Goal: Communication & Community: Answer question/provide support

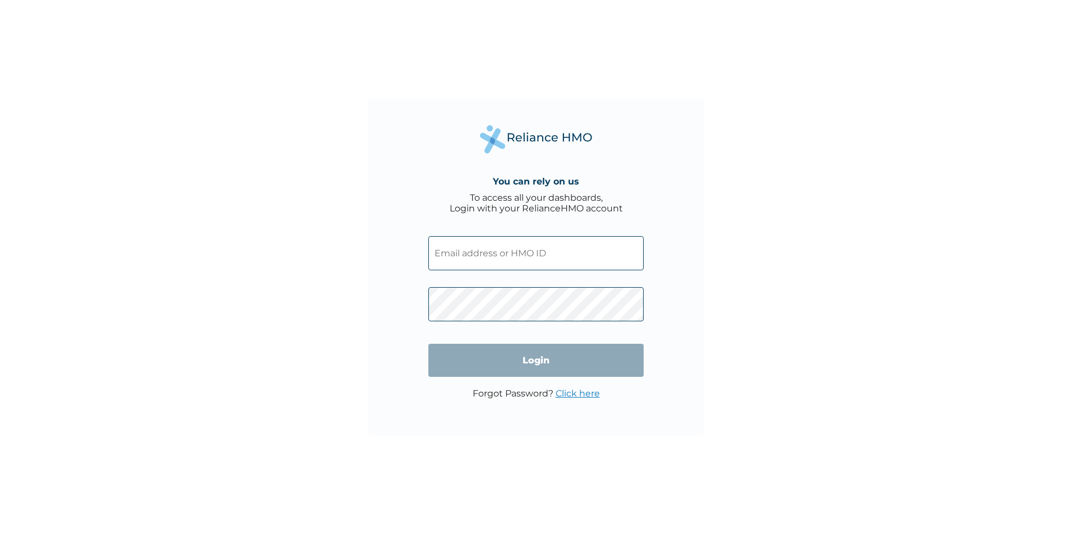
drag, startPoint x: 0, startPoint y: 0, endPoint x: 503, endPoint y: 249, distance: 561.3
click at [503, 249] on input "text" at bounding box center [535, 253] width 215 height 34
type input "edempatrickkofi@gmail.com"
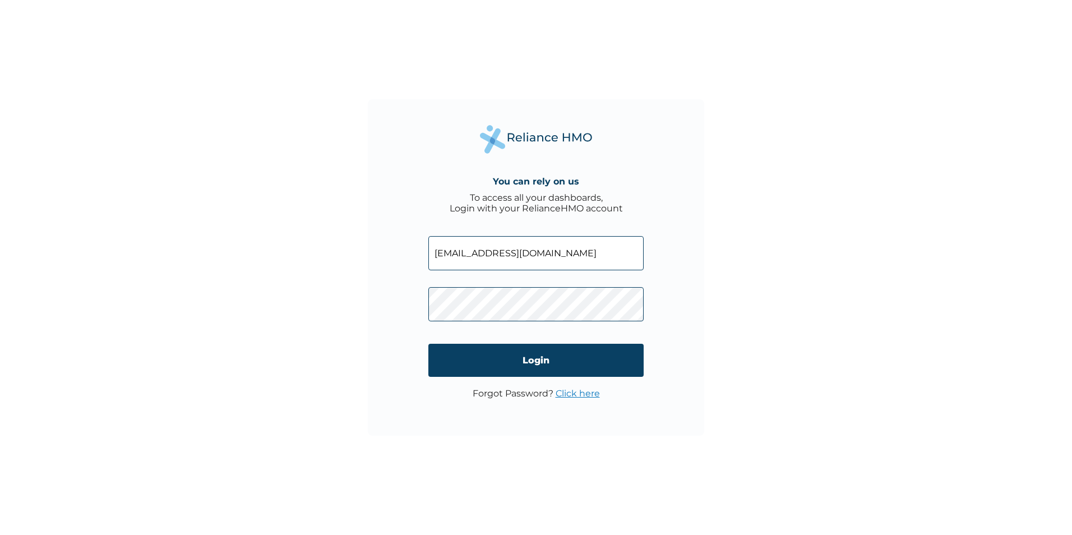
click input "Login" at bounding box center [535, 360] width 215 height 33
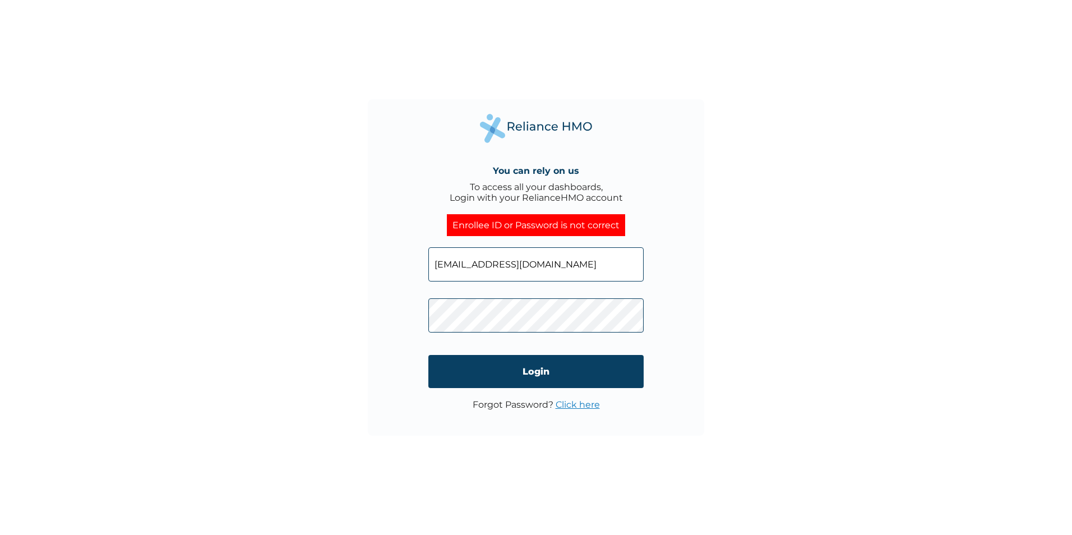
click at [417, 316] on div "You can rely on us To access all your dashboards, Login with your RelianceHMO a…" at bounding box center [536, 267] width 336 height 336
click input "Login" at bounding box center [535, 371] width 215 height 33
click at [510, 266] on input "edempatrickkofi@gmail.com" at bounding box center [535, 264] width 215 height 34
type input "edempatrickkofi94@gmail.com"
click at [603, 371] on input "Login" at bounding box center [535, 371] width 215 height 33
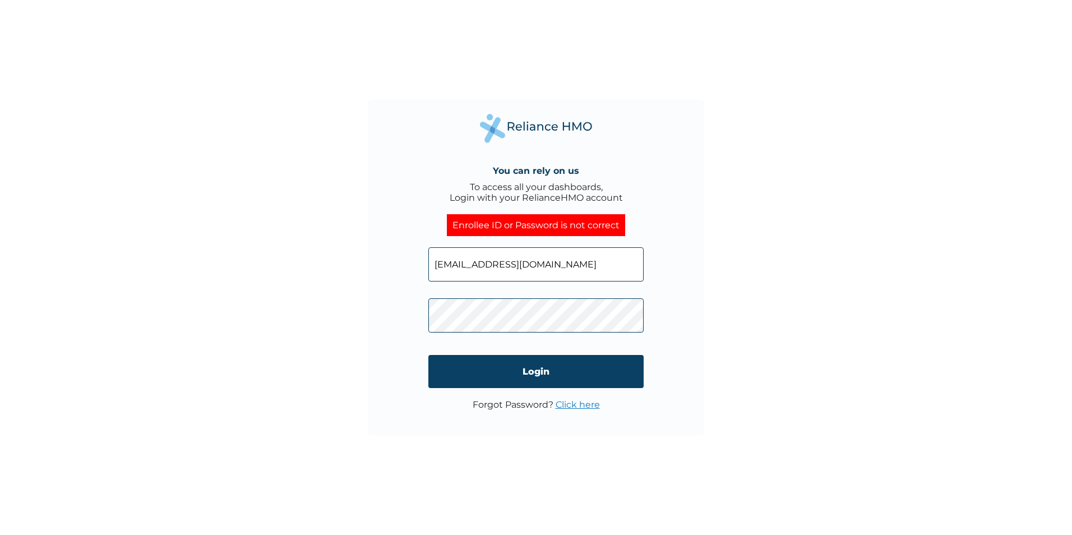
click at [520, 265] on input "edempatrickkofi94@gmail.com" at bounding box center [535, 264] width 215 height 34
type input "edempatrickkofi@gmail.com"
click at [409, 308] on div "You can rely on us To access all your dashboards, Login with your RelianceHMO a…" at bounding box center [536, 267] width 336 height 336
click input "Login" at bounding box center [535, 371] width 215 height 33
click at [753, 94] on div "You can rely on us To access all your dashboards, Login with your RelianceHMO a…" at bounding box center [536, 267] width 1072 height 535
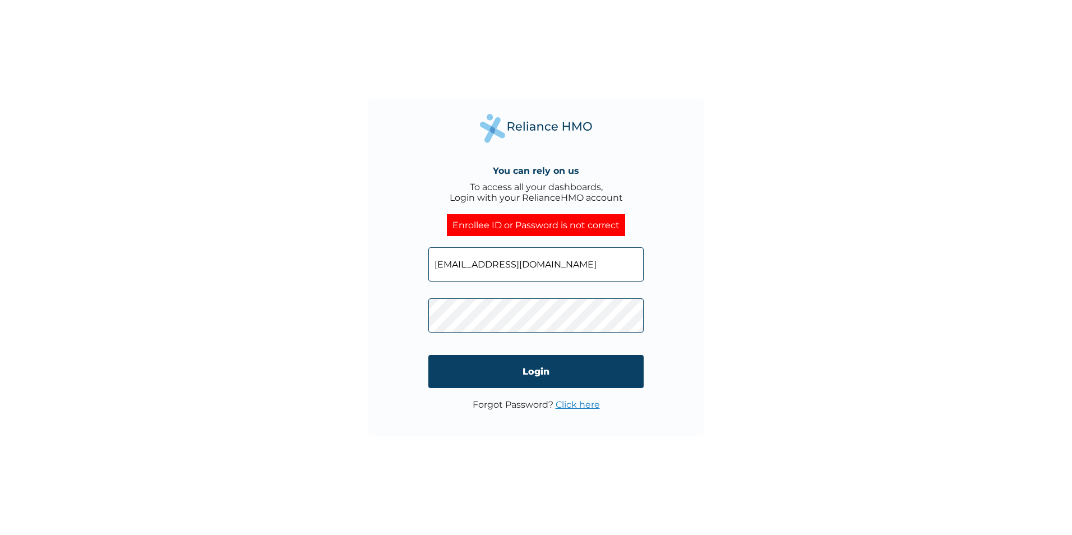
click at [405, 302] on div "You can rely on us To access all your dashboards, Login with your RelianceHMO a…" at bounding box center [536, 267] width 336 height 336
drag, startPoint x: 575, startPoint y: 265, endPoint x: 280, endPoint y: 226, distance: 297.9
click at [280, 226] on div "You can rely on us To access all your dashboards, Login with your RelianceHMO a…" at bounding box center [536, 267] width 1072 height 535
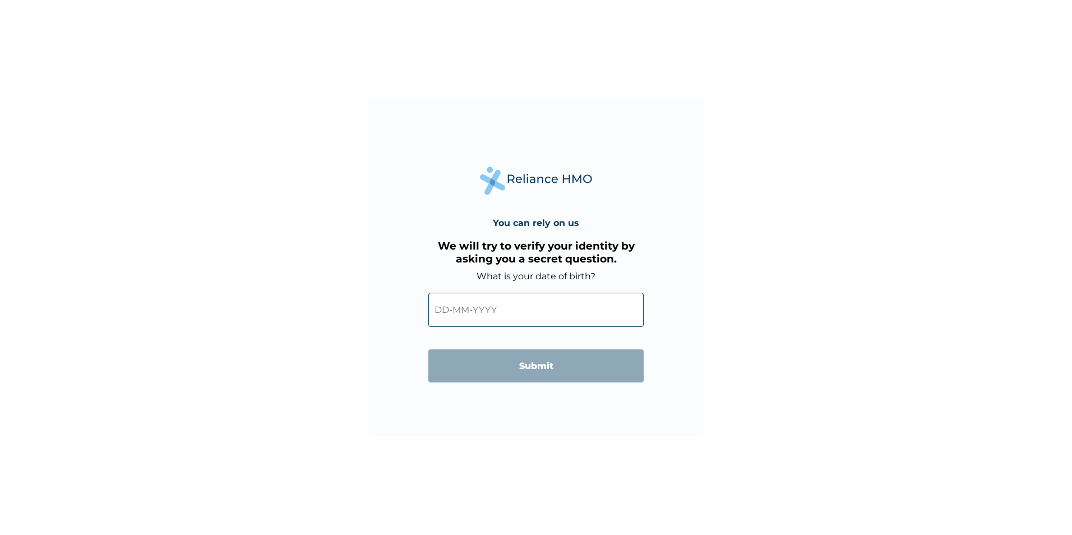
click at [507, 320] on input "text" at bounding box center [535, 310] width 215 height 34
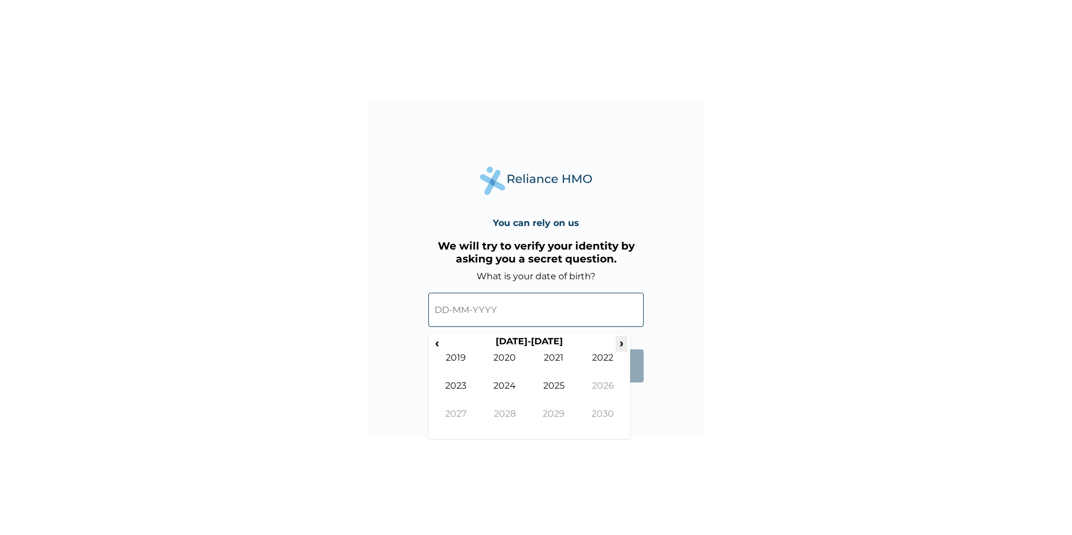
click at [619, 344] on span "›" at bounding box center [621, 343] width 12 height 14
click at [445, 342] on th "2030-2039" at bounding box center [529, 344] width 172 height 16
click at [432, 343] on span "‹" at bounding box center [437, 343] width 12 height 14
click at [433, 343] on span "‹" at bounding box center [437, 343] width 12 height 14
click at [435, 343] on span "‹" at bounding box center [437, 343] width 12 height 14
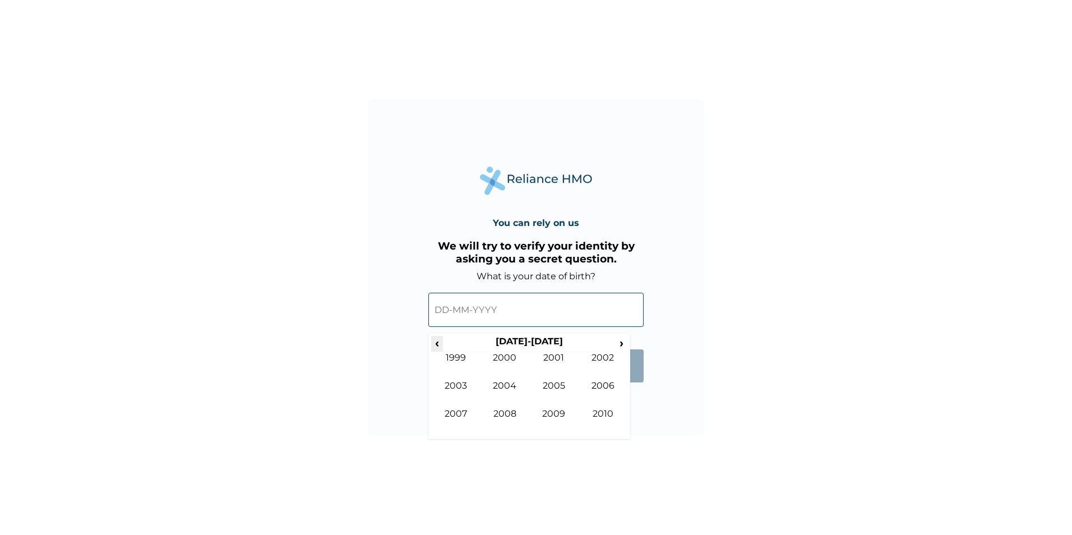
click at [436, 344] on span "‹" at bounding box center [437, 343] width 12 height 14
click at [619, 345] on span "›" at bounding box center [621, 343] width 12 height 14
click at [501, 381] on td "1994" at bounding box center [504, 394] width 49 height 28
click at [618, 416] on td "Dec" at bounding box center [602, 422] width 49 height 28
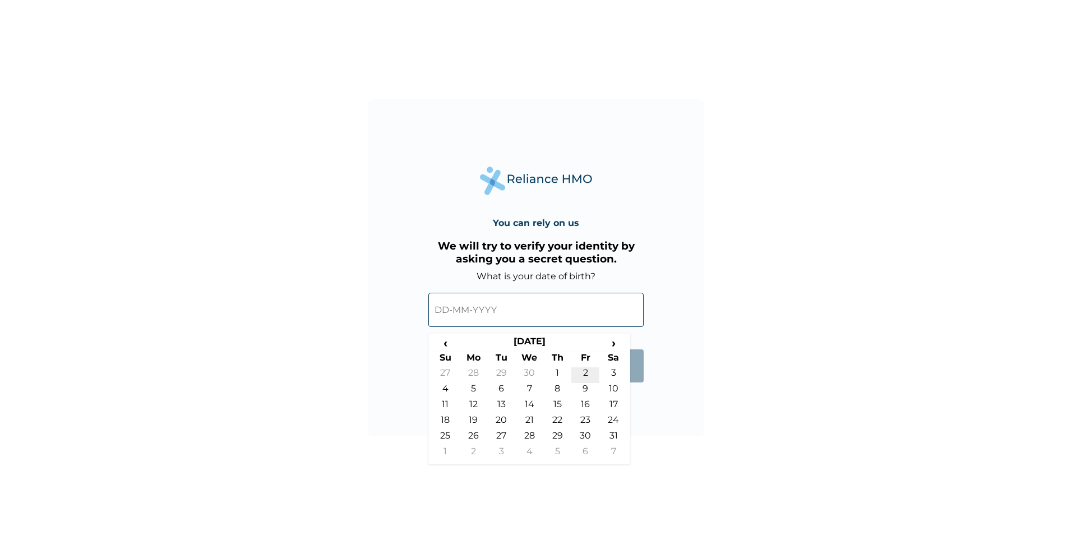
click at [586, 376] on td "2" at bounding box center [585, 375] width 28 height 16
type input "02-12-1994"
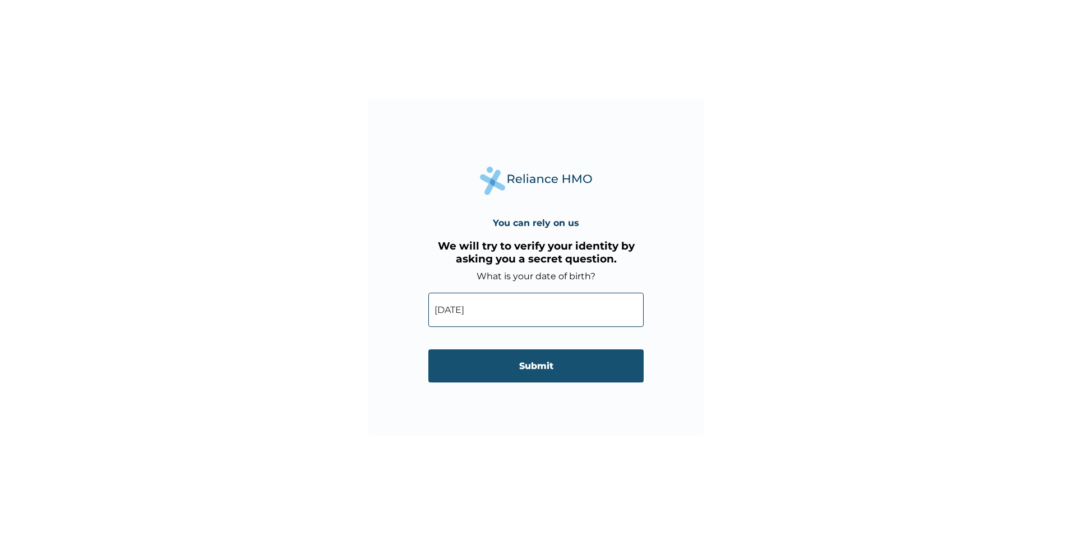
click at [559, 370] on input "Submit" at bounding box center [535, 365] width 215 height 33
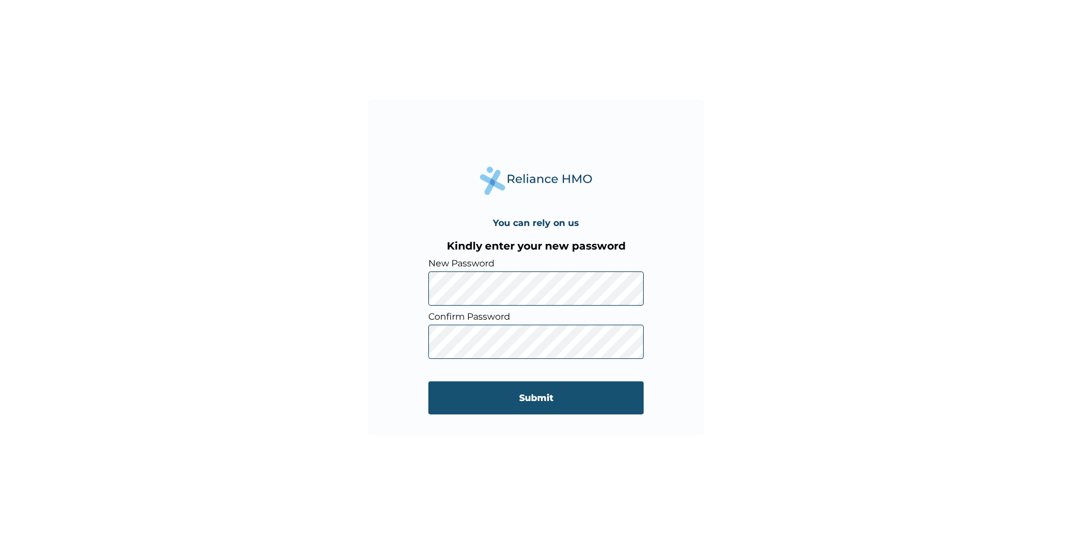
click at [564, 390] on input "Submit" at bounding box center [535, 397] width 215 height 33
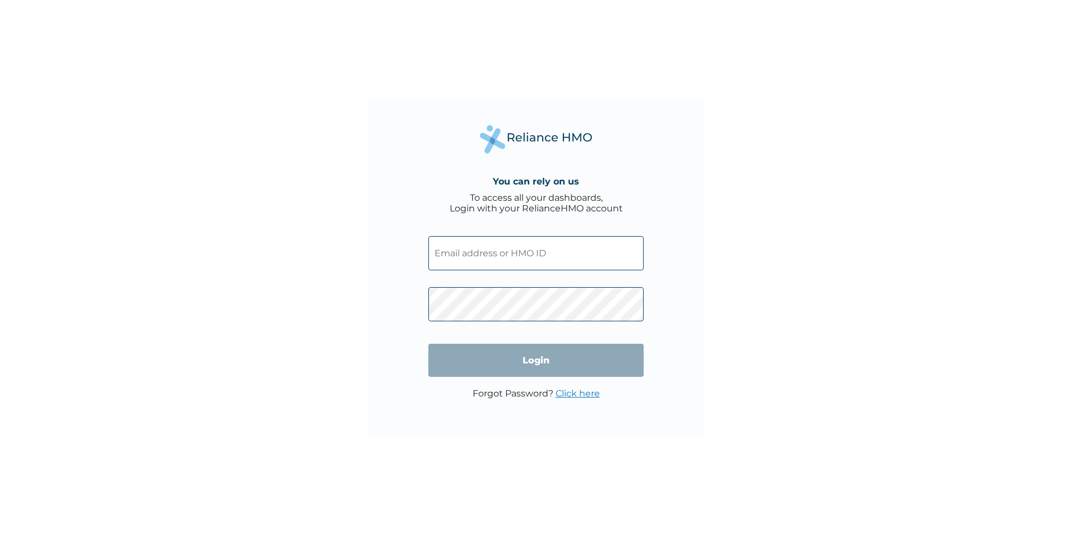
click at [473, 253] on input "text" at bounding box center [535, 253] width 215 height 34
type input "edempatrickkofi@gmail.com"
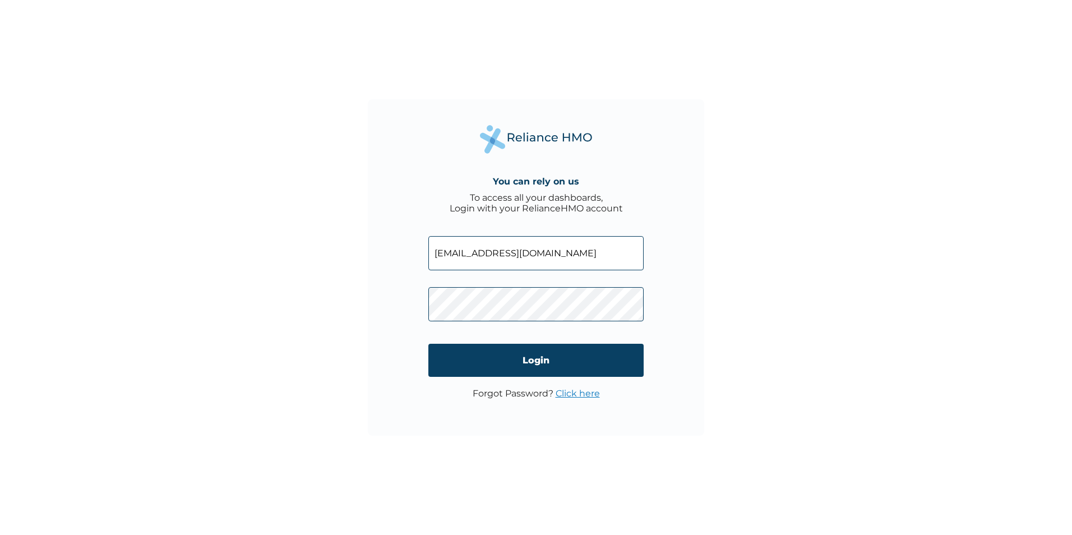
click input "Login" at bounding box center [535, 360] width 215 height 33
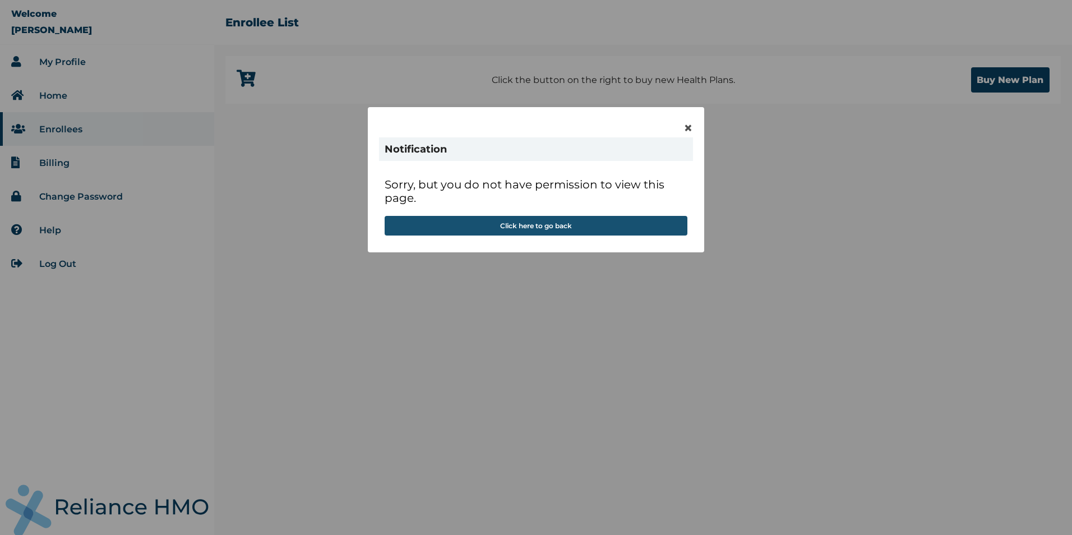
click at [536, 223] on button "Click here to go back" at bounding box center [536, 226] width 303 height 20
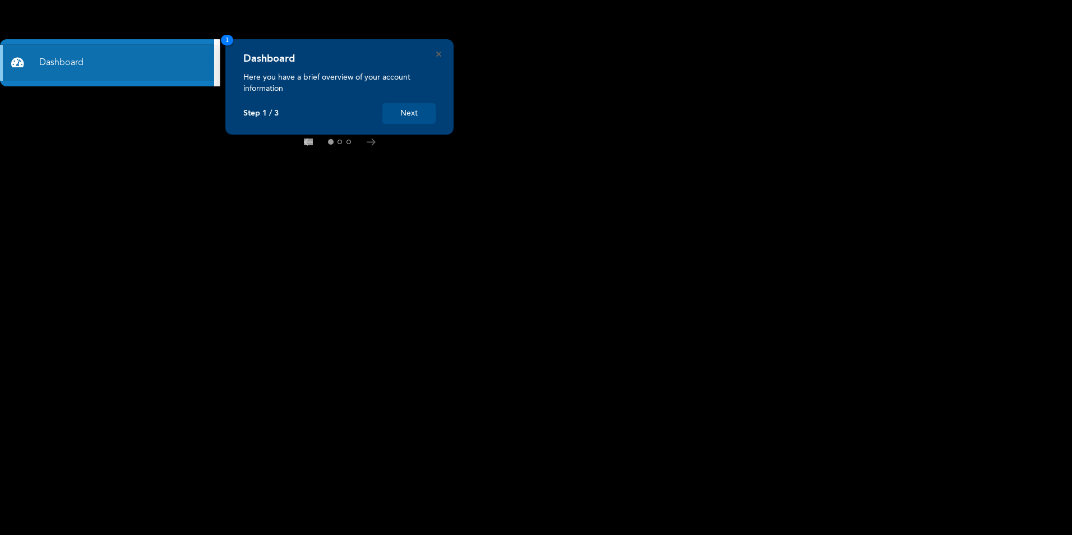
click at [415, 120] on button "Next" at bounding box center [408, 113] width 53 height 21
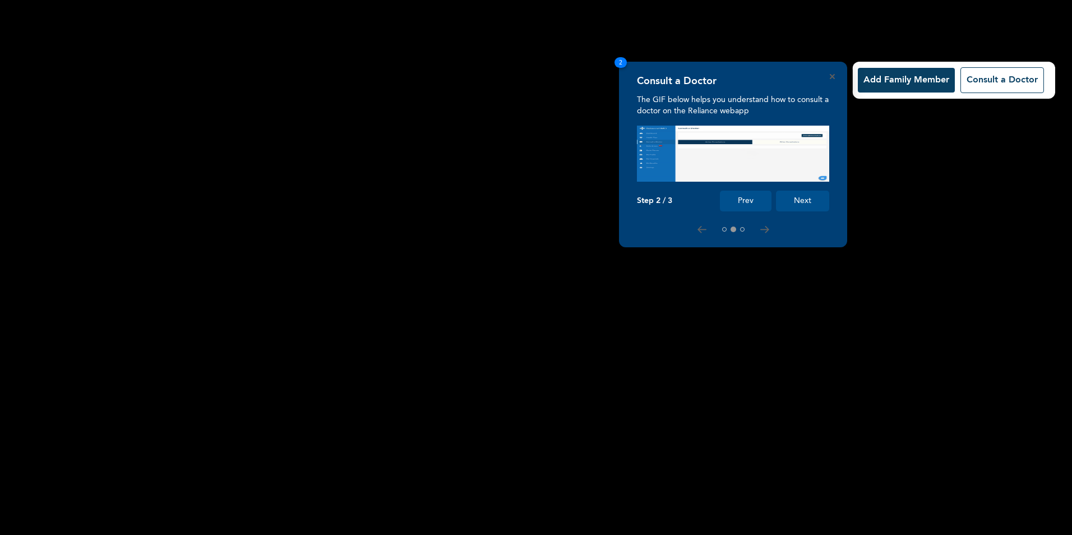
click at [809, 196] on button "Next" at bounding box center [802, 201] width 53 height 21
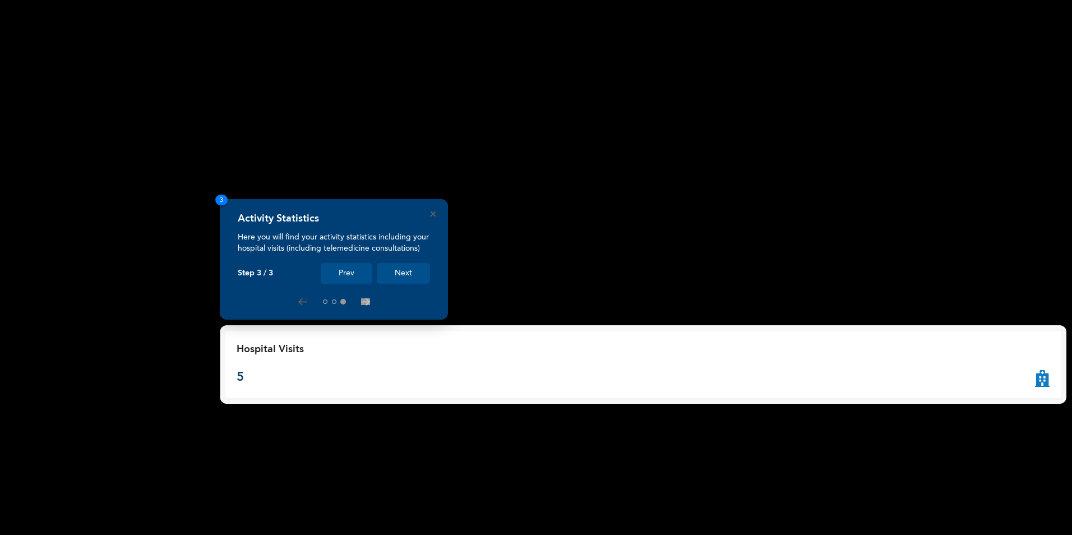
click at [407, 277] on button "Next" at bounding box center [403, 273] width 53 height 21
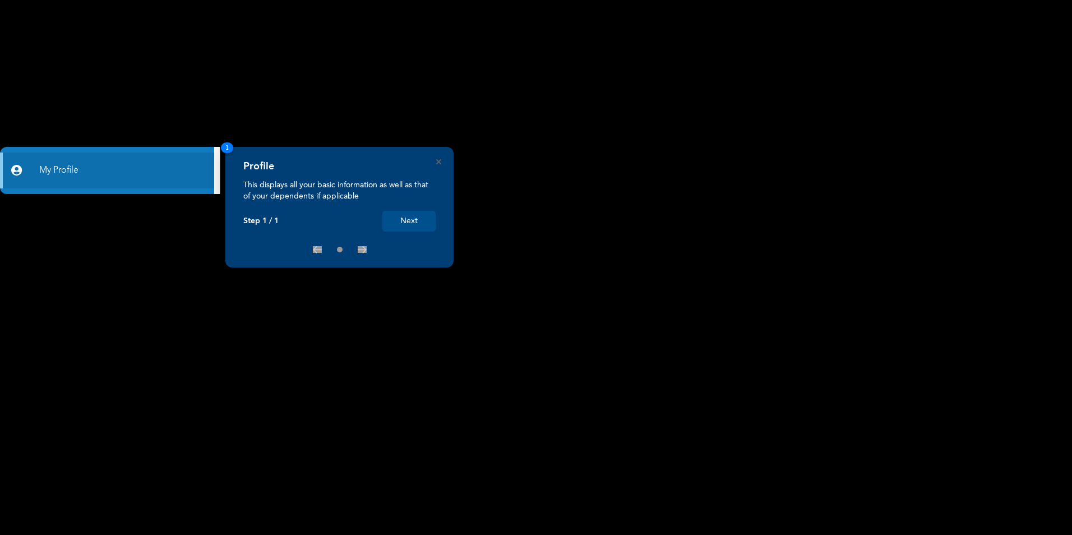
click at [419, 222] on button "Next" at bounding box center [408, 221] width 53 height 21
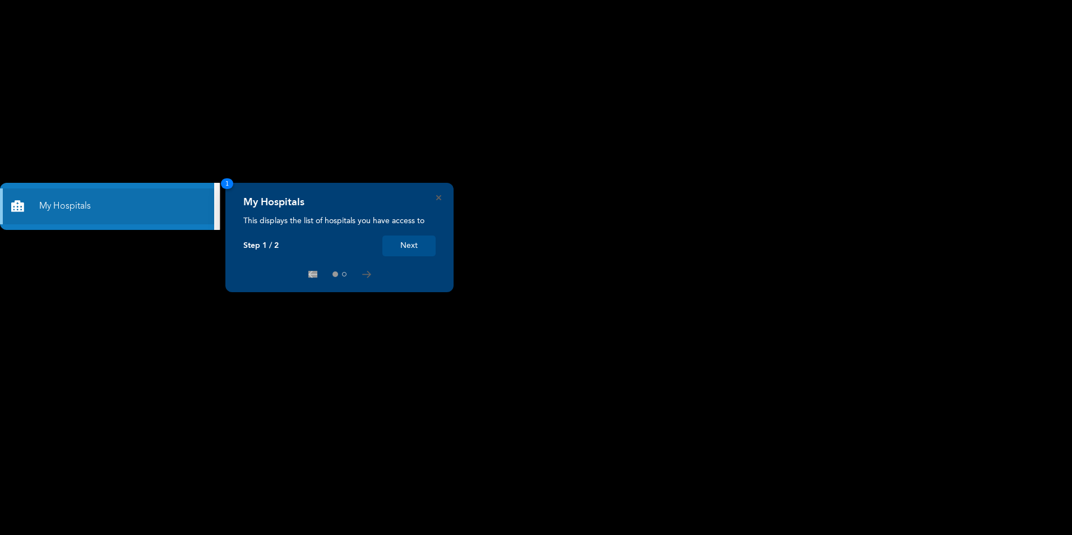
click at [420, 250] on button "Next" at bounding box center [408, 245] width 53 height 21
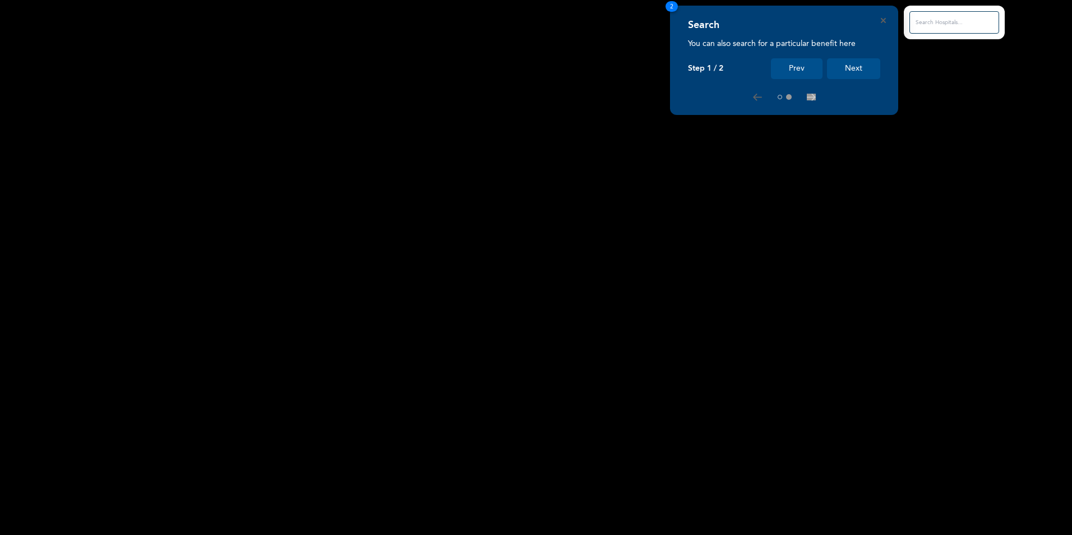
click at [859, 66] on button "Next" at bounding box center [853, 68] width 53 height 21
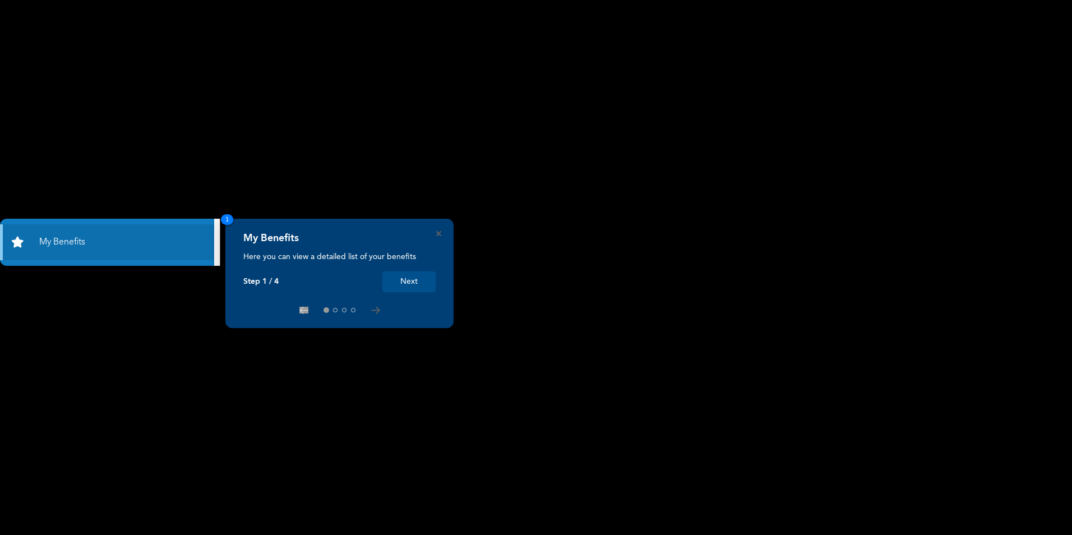
click at [402, 285] on button "Next" at bounding box center [408, 281] width 53 height 21
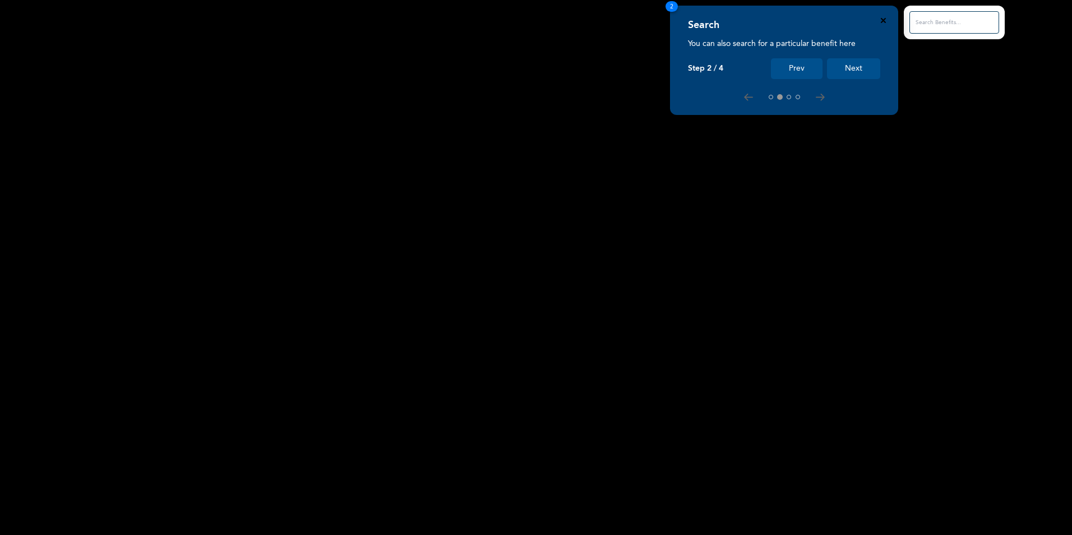
click at [884, 18] on icon "Close" at bounding box center [883, 20] width 5 height 5
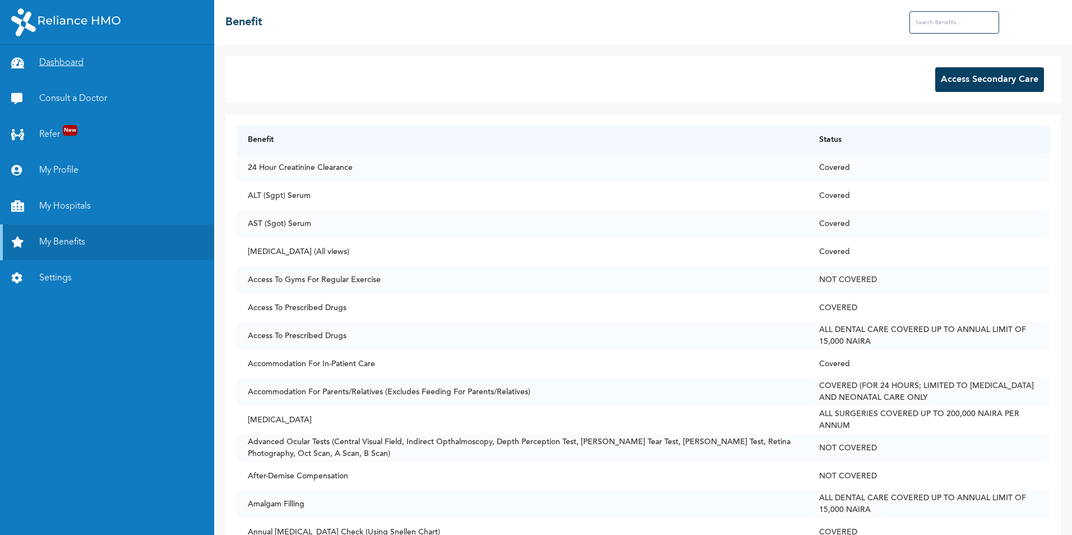
click at [76, 57] on link "Dashboard" at bounding box center [107, 63] width 214 height 36
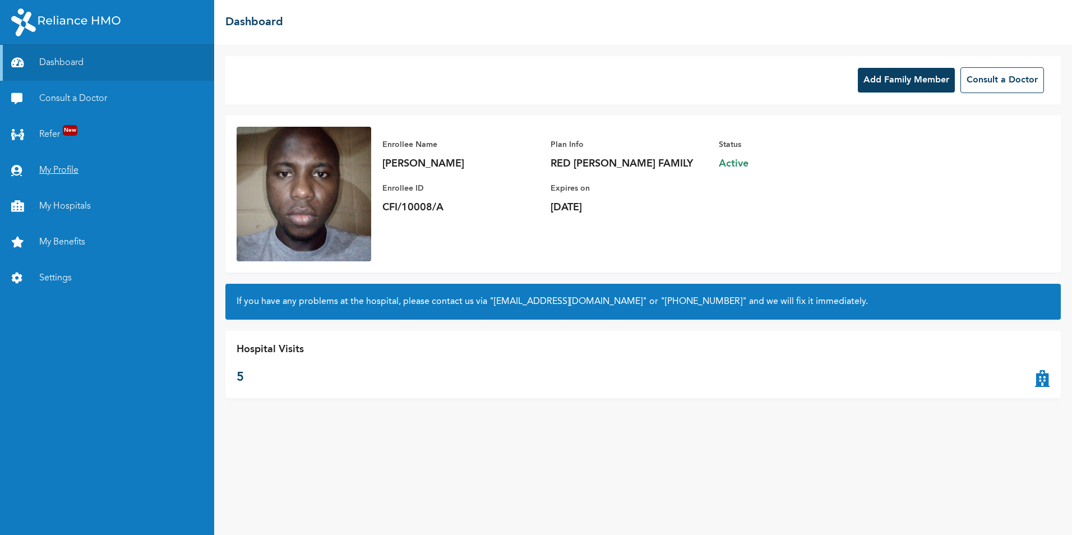
click at [61, 171] on link "My Profile" at bounding box center [107, 170] width 214 height 36
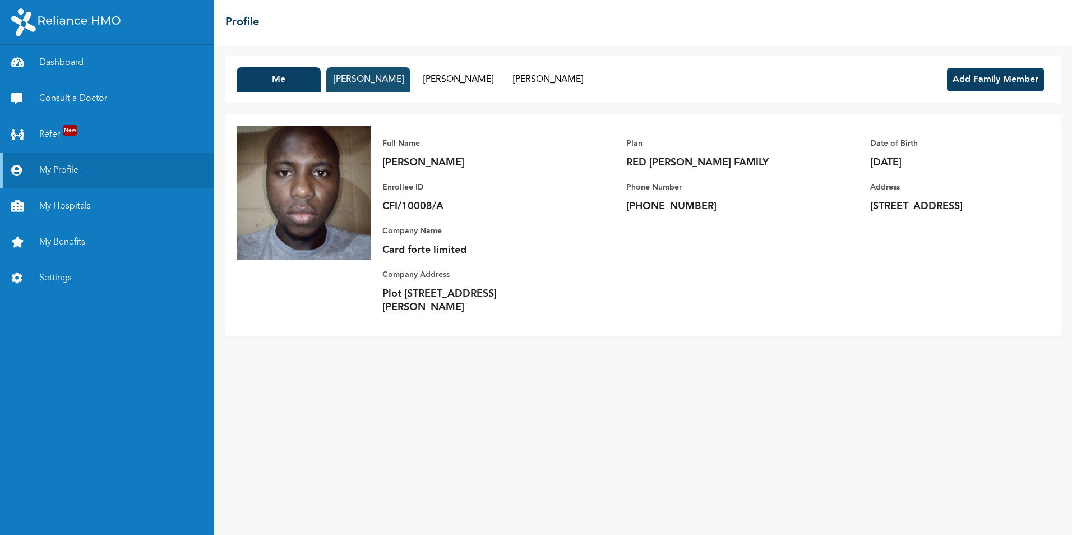
click at [373, 82] on button "[PERSON_NAME]" at bounding box center [368, 79] width 84 height 25
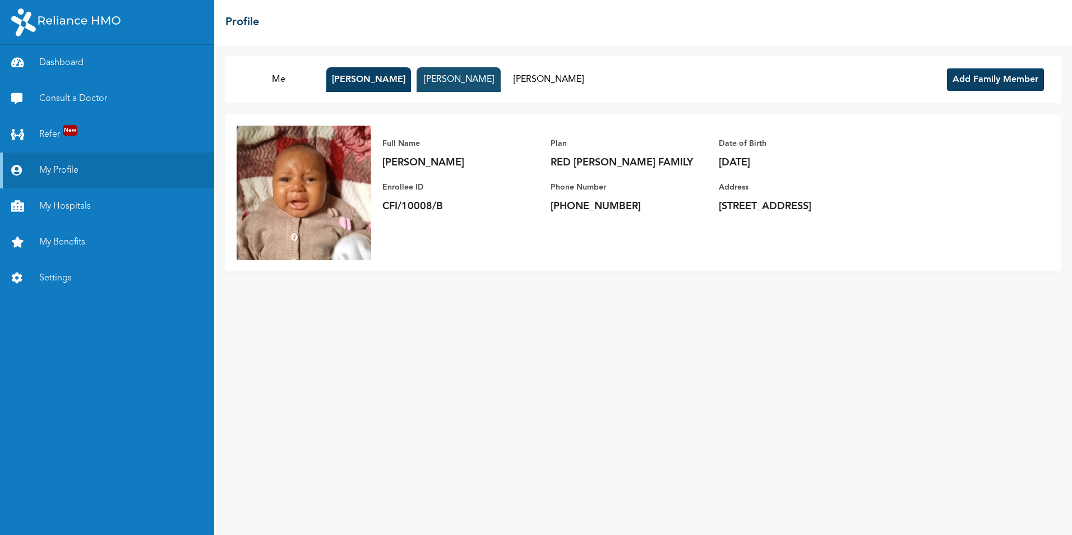
click at [475, 72] on button "[PERSON_NAME]" at bounding box center [458, 79] width 84 height 25
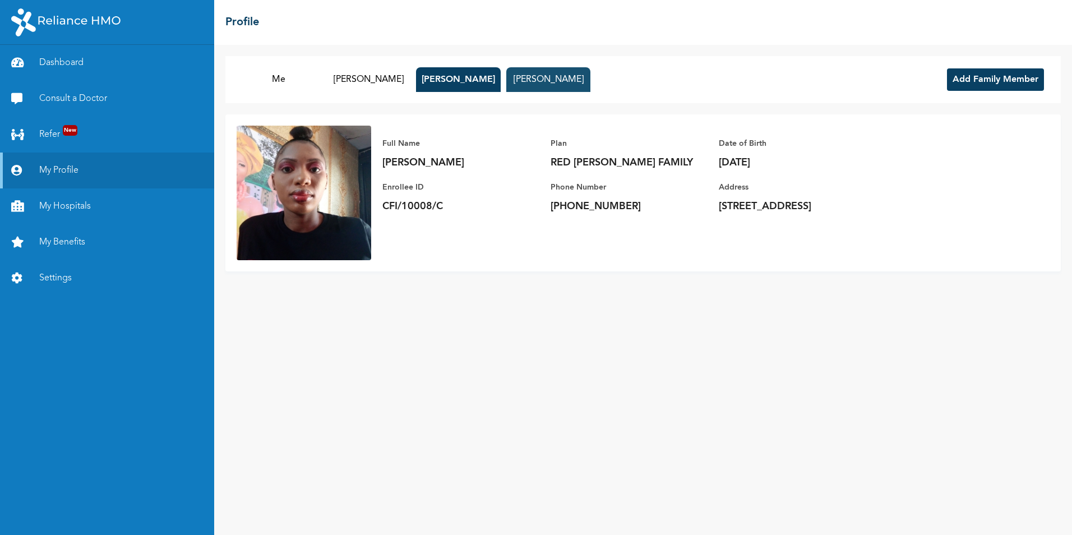
click at [550, 68] on button "[PERSON_NAME]" at bounding box center [548, 79] width 84 height 25
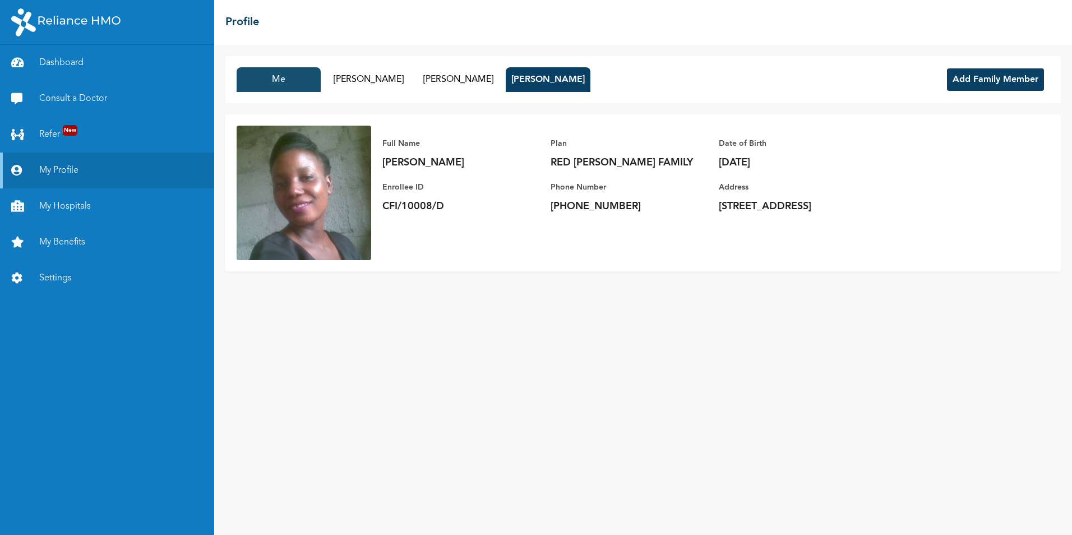
click at [291, 76] on button "Me" at bounding box center [279, 79] width 84 height 25
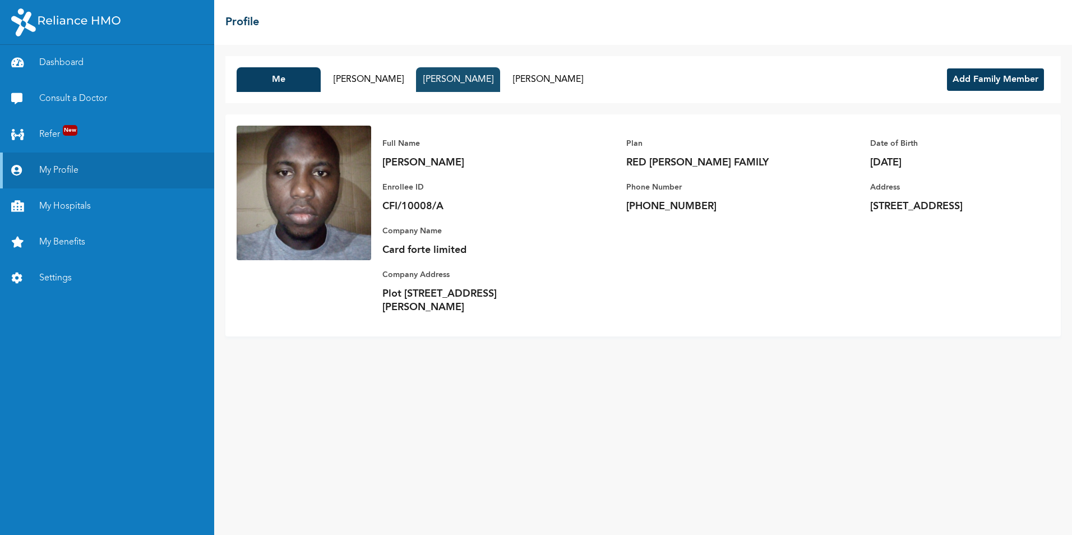
click at [462, 86] on button "[PERSON_NAME]" at bounding box center [458, 79] width 84 height 25
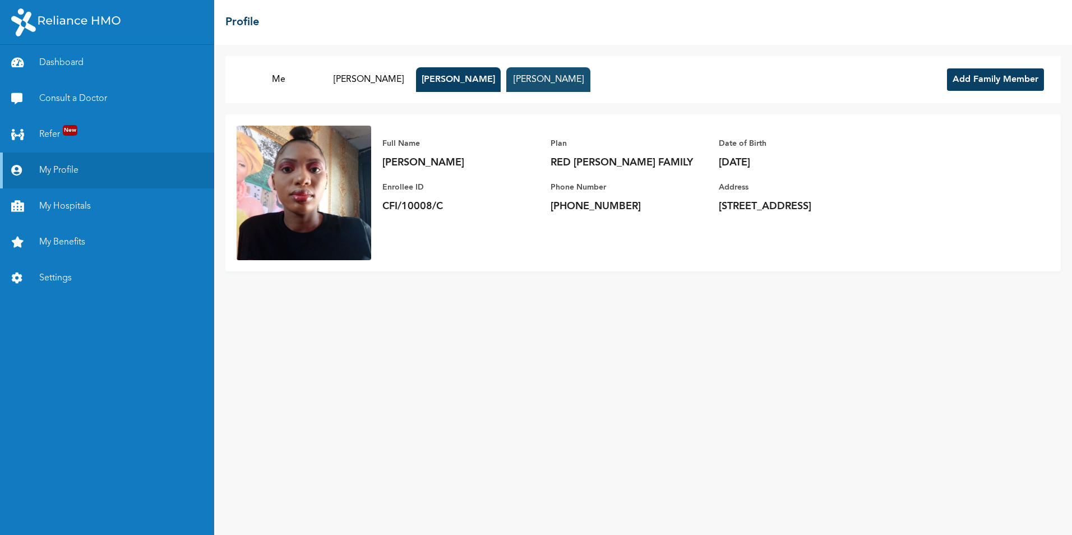
click at [529, 84] on button "[PERSON_NAME]" at bounding box center [548, 79] width 84 height 25
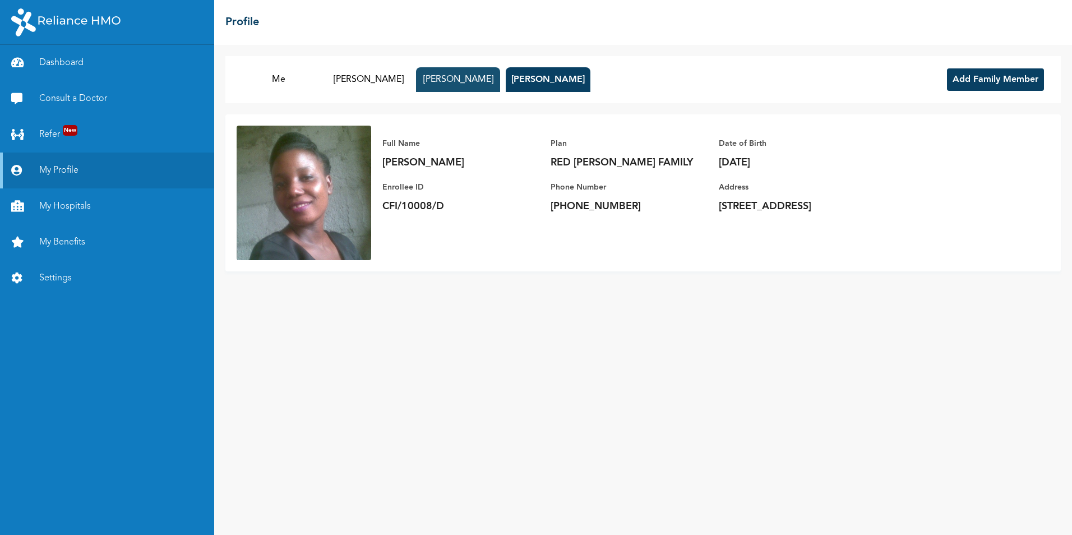
drag, startPoint x: 459, startPoint y: 81, endPoint x: 354, endPoint y: 80, distance: 104.8
click at [457, 81] on button "[PERSON_NAME]" at bounding box center [458, 79] width 84 height 25
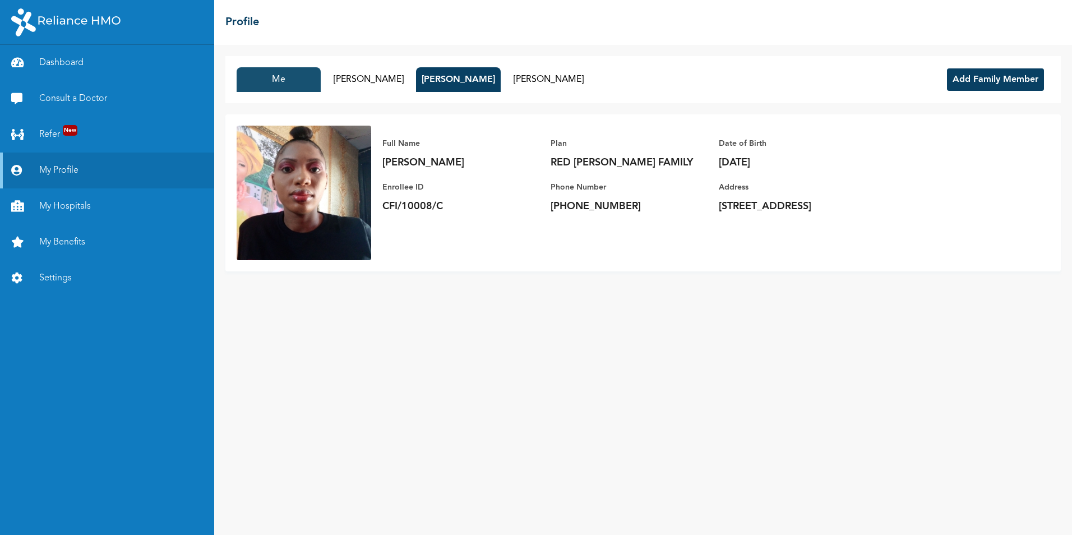
click at [280, 84] on button "Me" at bounding box center [279, 79] width 84 height 25
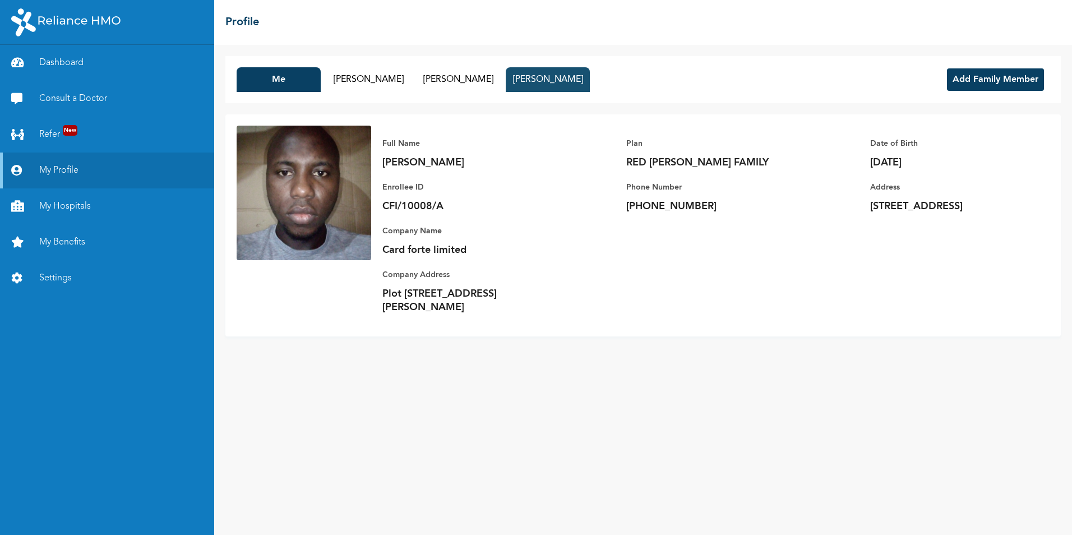
click at [563, 86] on button "[PERSON_NAME]" at bounding box center [548, 79] width 84 height 25
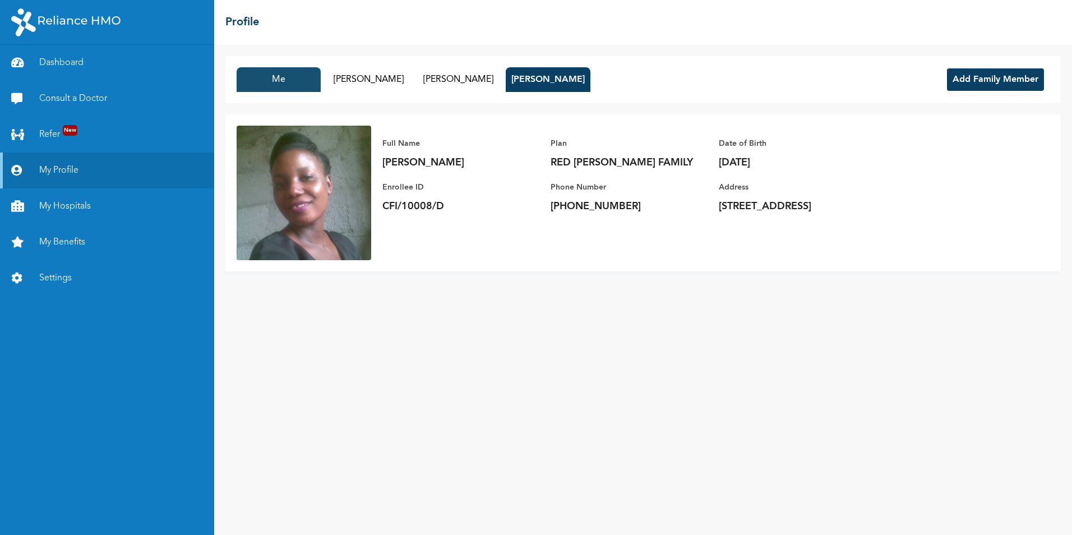
click at [295, 72] on button "Me" at bounding box center [279, 79] width 84 height 25
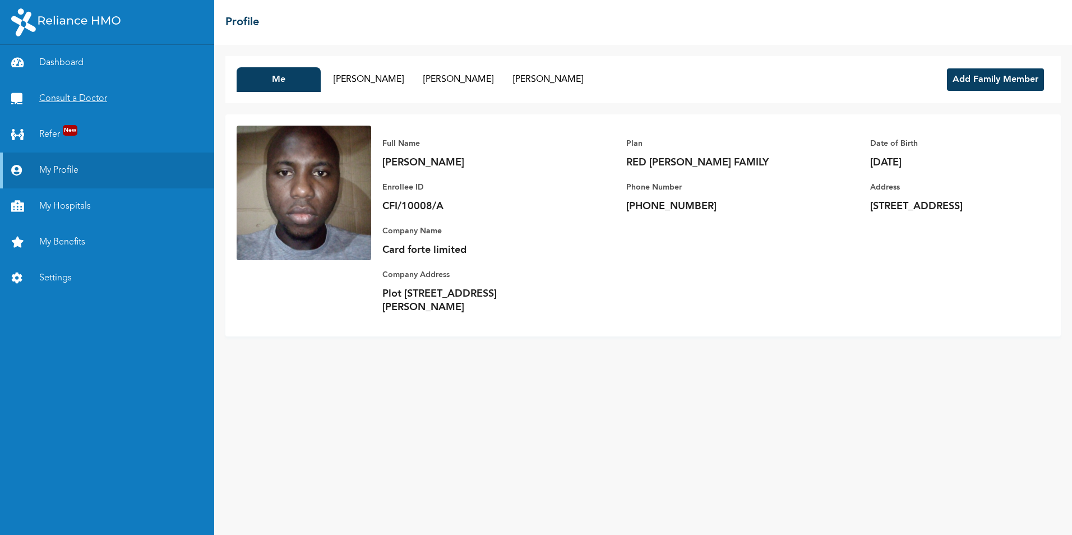
click at [84, 96] on link "Consult a Doctor" at bounding box center [107, 99] width 214 height 36
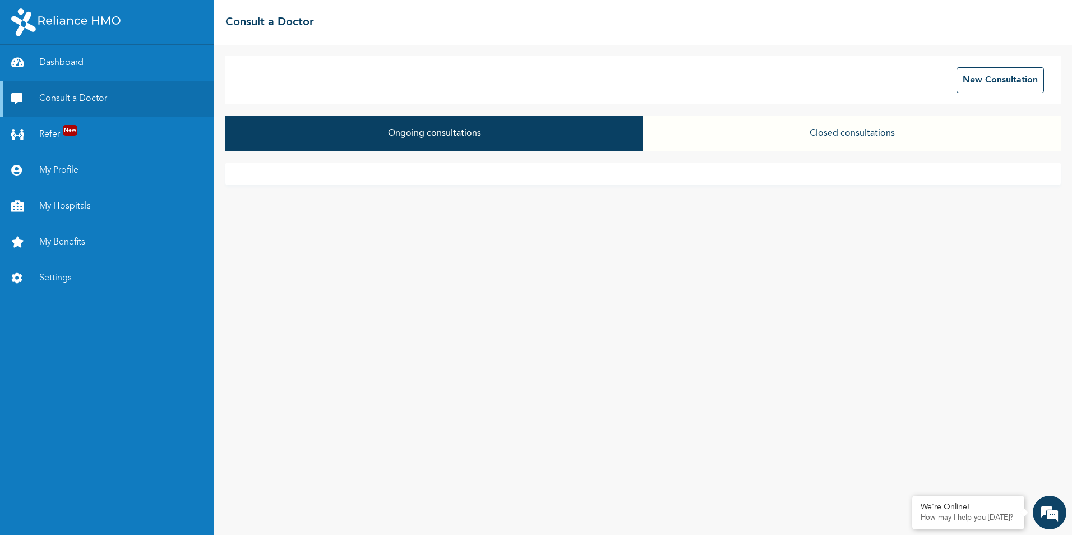
click at [863, 137] on button "Closed consultations" at bounding box center [852, 133] width 418 height 36
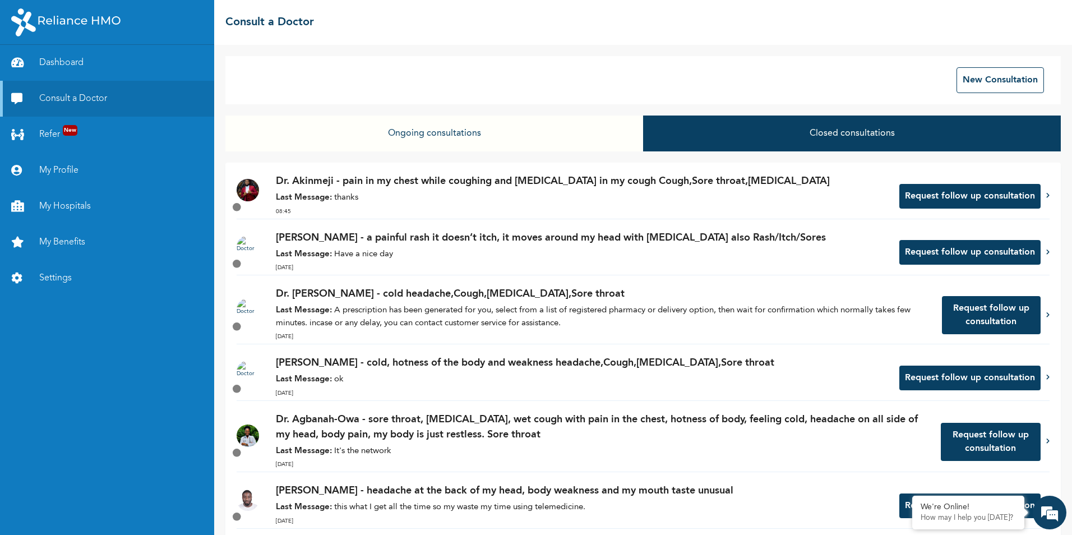
click at [701, 188] on p "Dr. Akinmeji - pain in my chest while coughing and [MEDICAL_DATA] in my cough C…" at bounding box center [582, 181] width 612 height 15
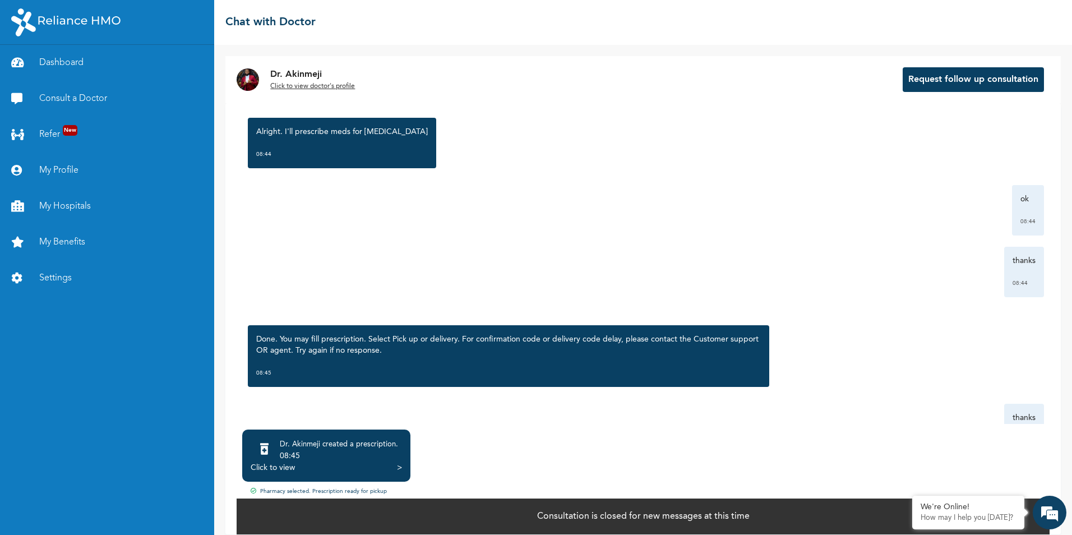
scroll to position [585, 0]
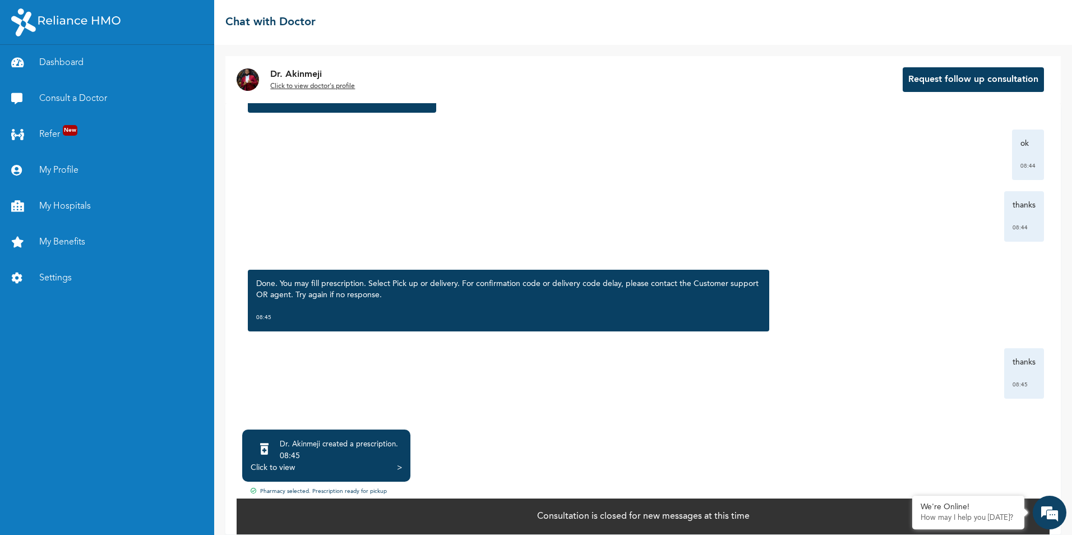
click at [283, 464] on div "Click to view" at bounding box center [273, 467] width 44 height 11
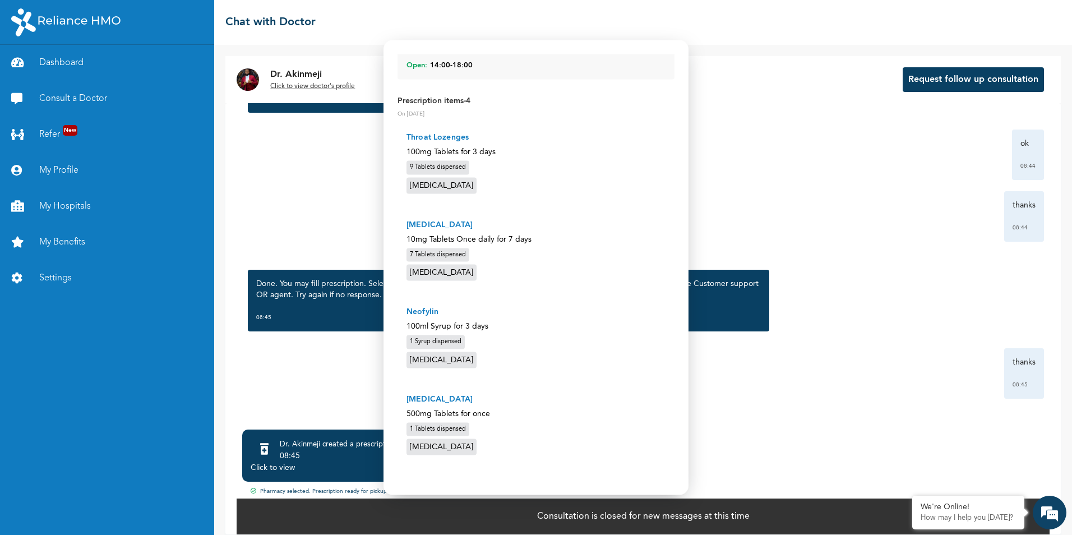
scroll to position [0, 0]
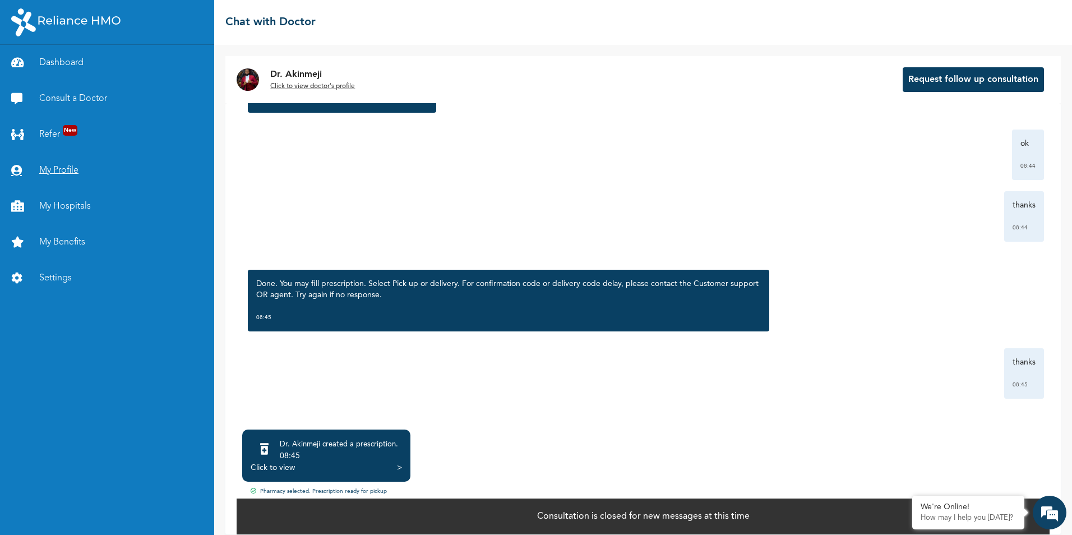
click at [62, 166] on link "My Profile" at bounding box center [107, 170] width 214 height 36
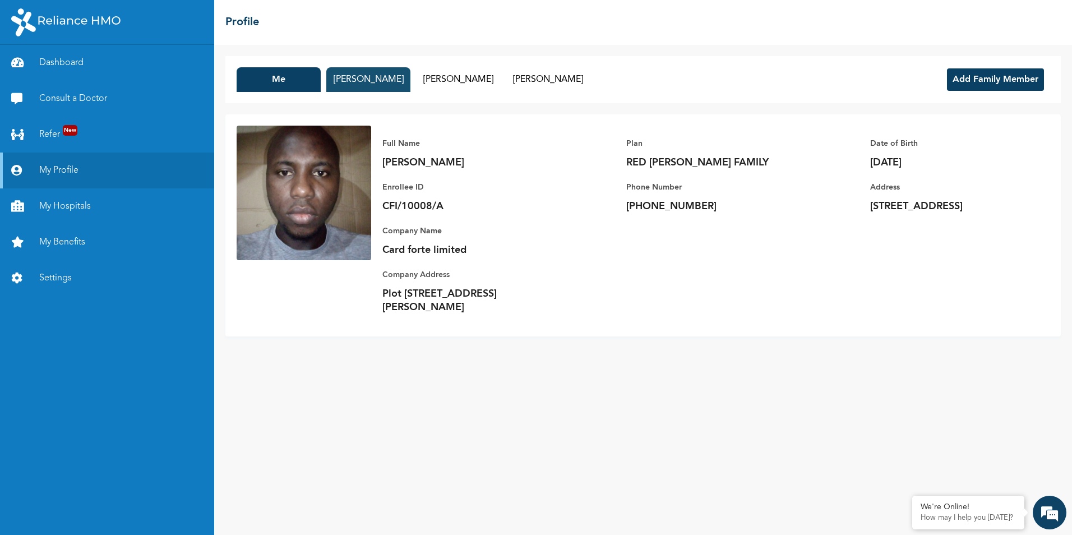
click at [348, 81] on button "[PERSON_NAME]" at bounding box center [368, 79] width 84 height 25
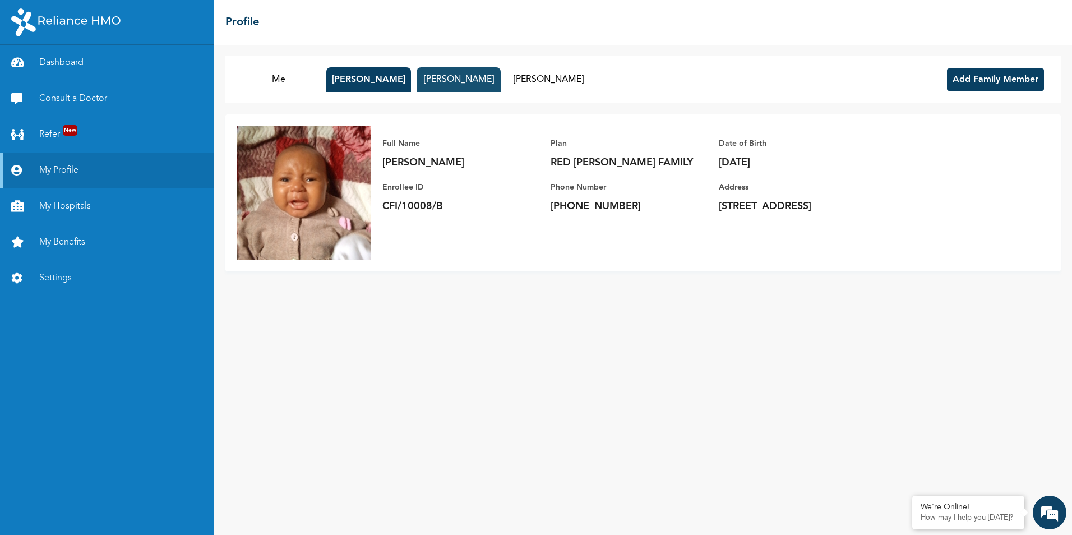
click at [430, 77] on button "[PERSON_NAME]" at bounding box center [458, 79] width 84 height 25
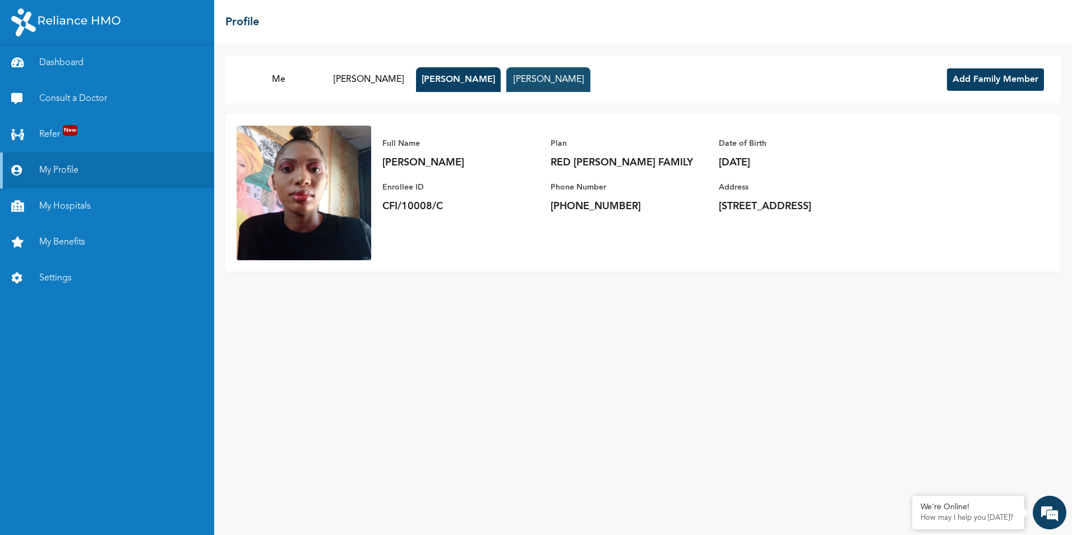
click at [549, 77] on button "[PERSON_NAME]" at bounding box center [548, 79] width 84 height 25
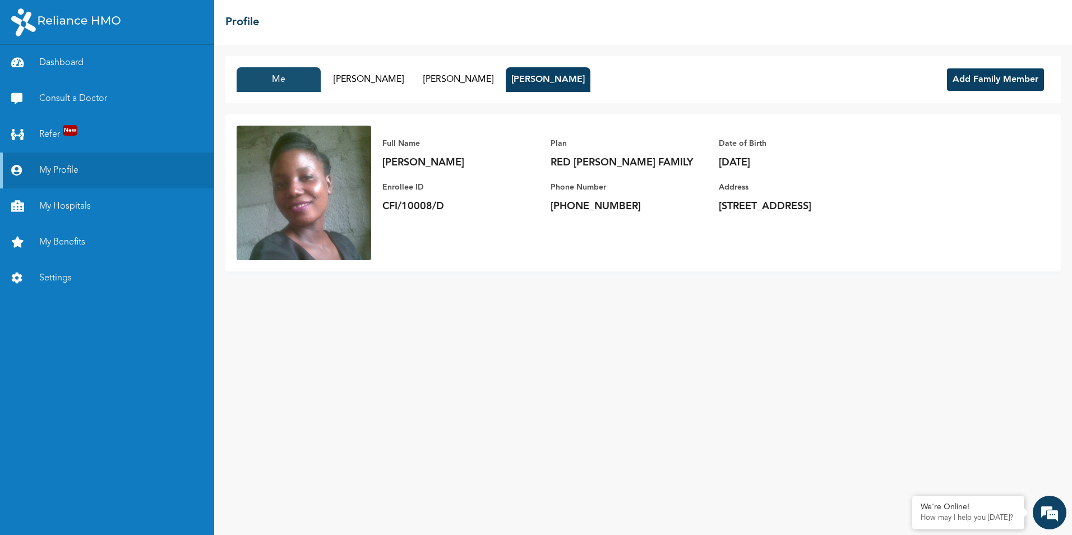
click at [286, 80] on button "Me" at bounding box center [279, 79] width 84 height 25
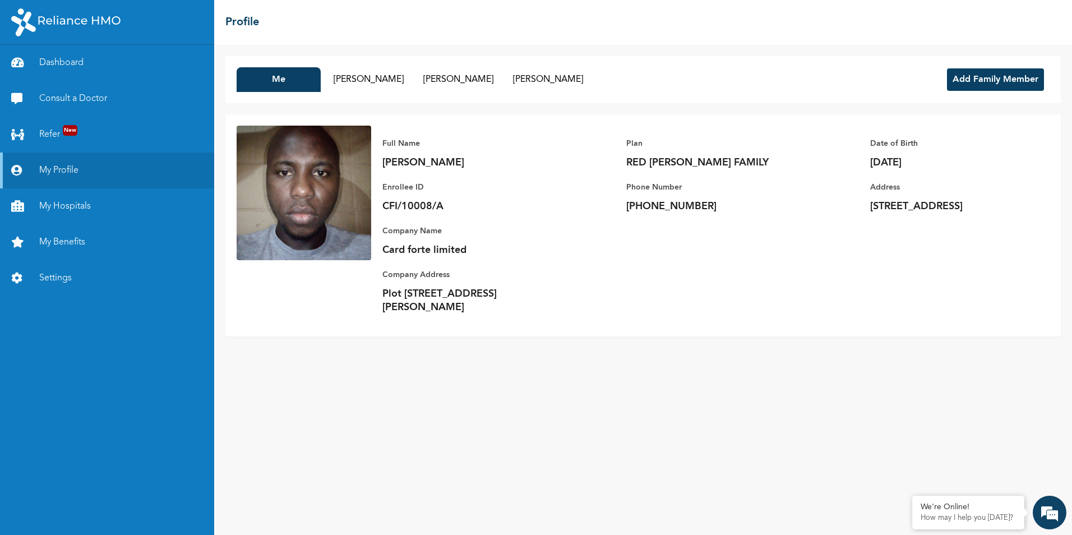
click at [134, 299] on div "Dashboard Consult a Doctor Refer New My Profile My Hospitals My Benefits Settin…" at bounding box center [107, 290] width 214 height 490
click at [52, 279] on link "Settings" at bounding box center [107, 278] width 214 height 36
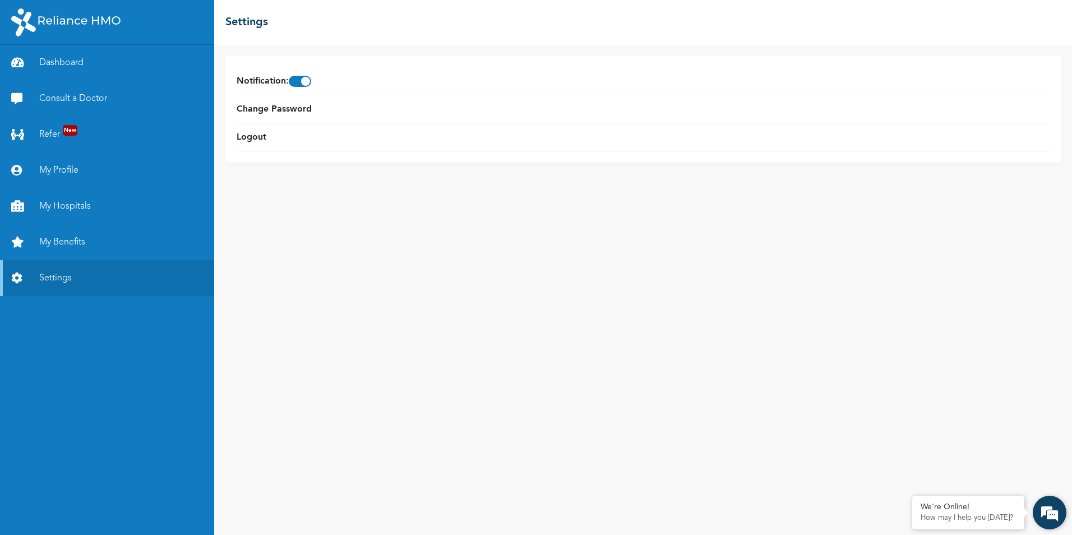
click at [1041, 503] on em at bounding box center [1049, 512] width 30 height 30
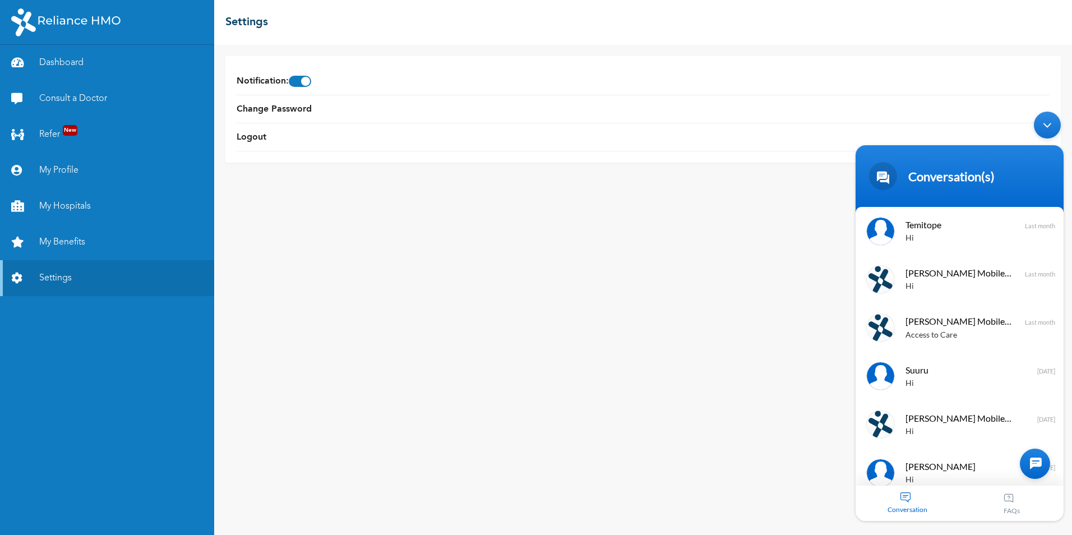
click at [352, 307] on div "Notification : Change Password Logout" at bounding box center [643, 290] width 858 height 490
click at [63, 61] on link "Dashboard" at bounding box center [107, 63] width 214 height 36
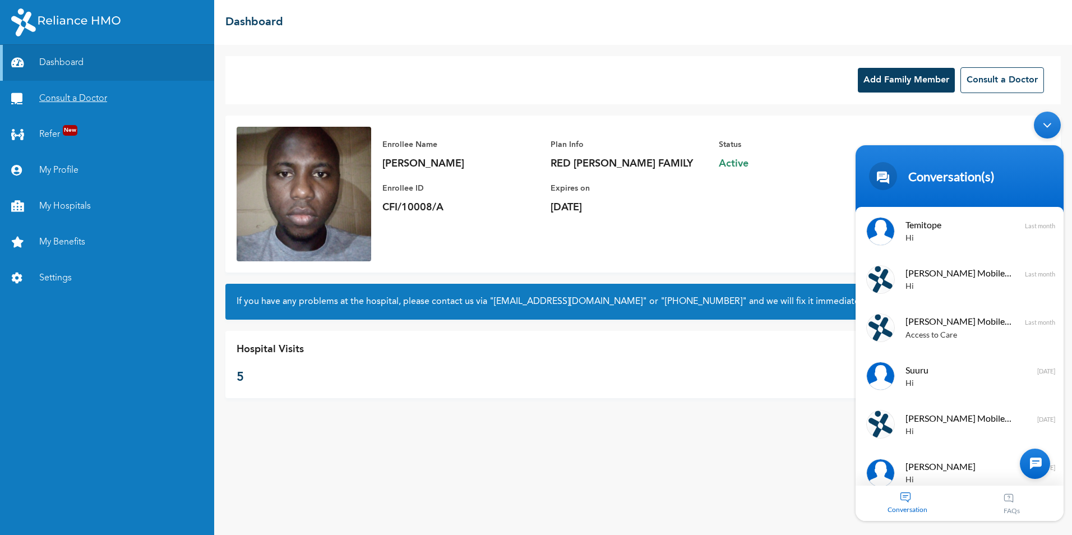
click at [54, 96] on link "Consult a Doctor" at bounding box center [107, 99] width 214 height 36
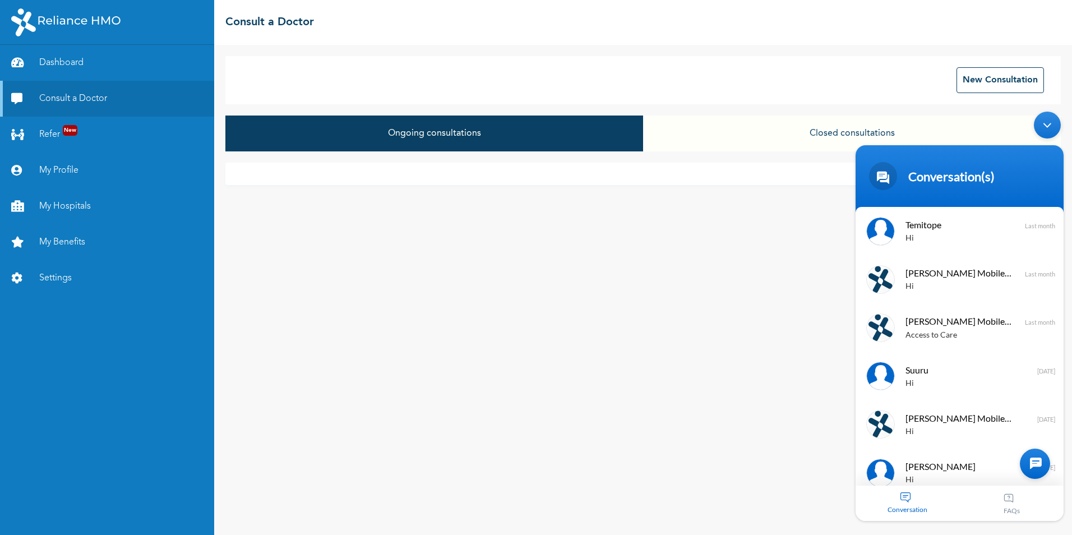
click at [1053, 130] on div "Minimize live chat window" at bounding box center [1047, 125] width 27 height 27
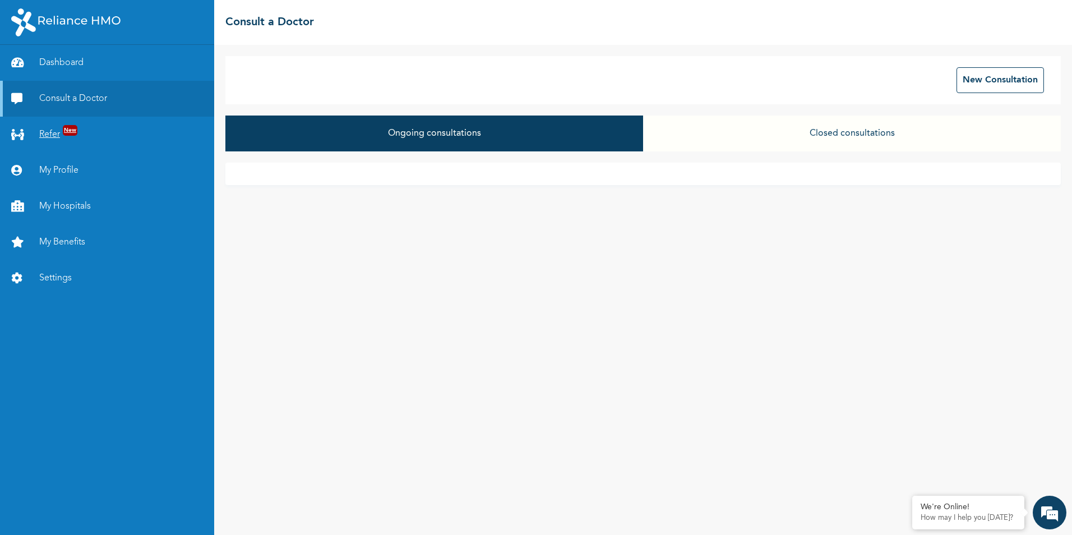
click at [58, 135] on link "Refer New" at bounding box center [107, 135] width 214 height 36
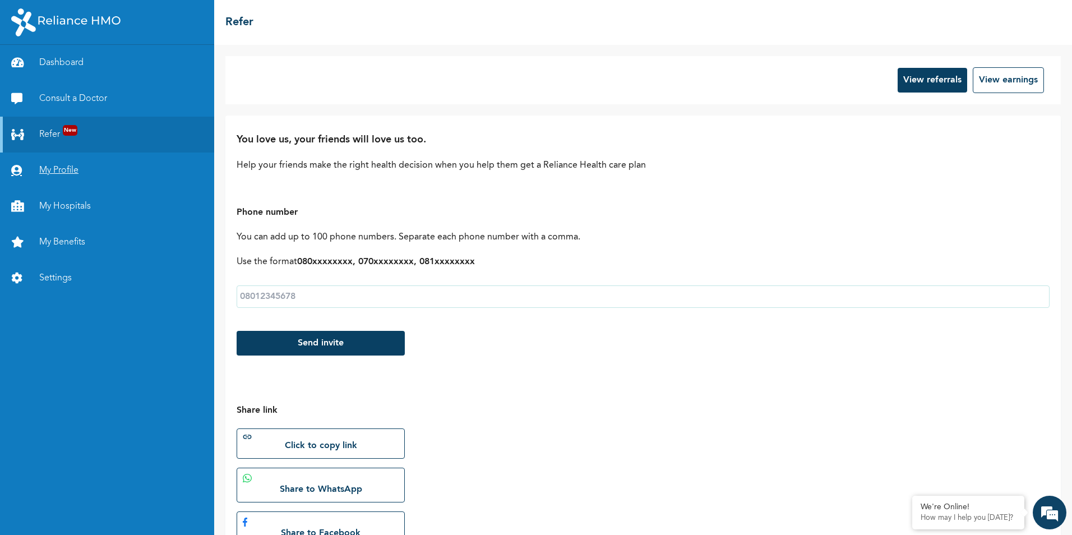
click at [58, 172] on link "My Profile" at bounding box center [107, 170] width 214 height 36
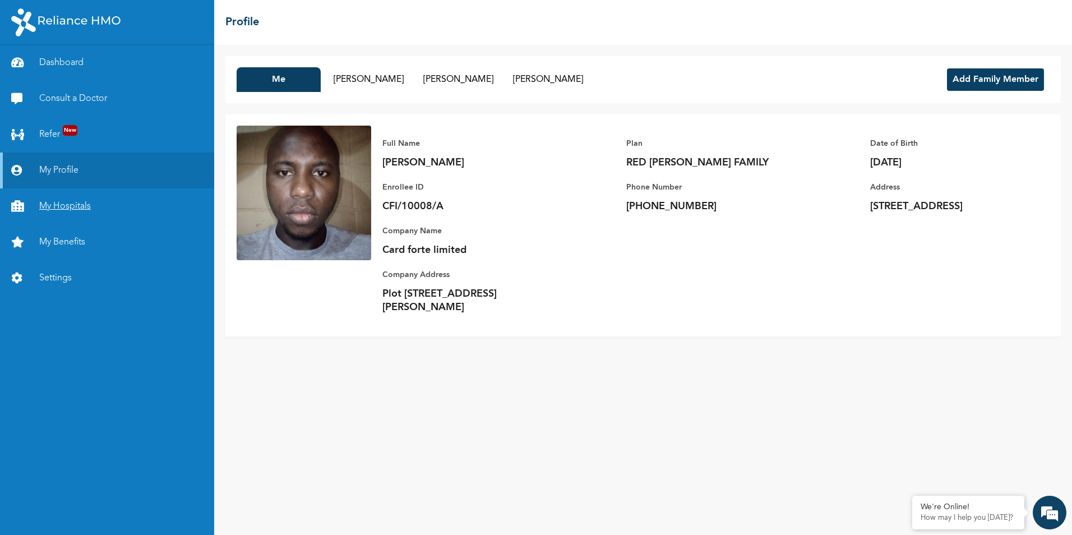
click at [59, 202] on link "My Hospitals" at bounding box center [107, 206] width 214 height 36
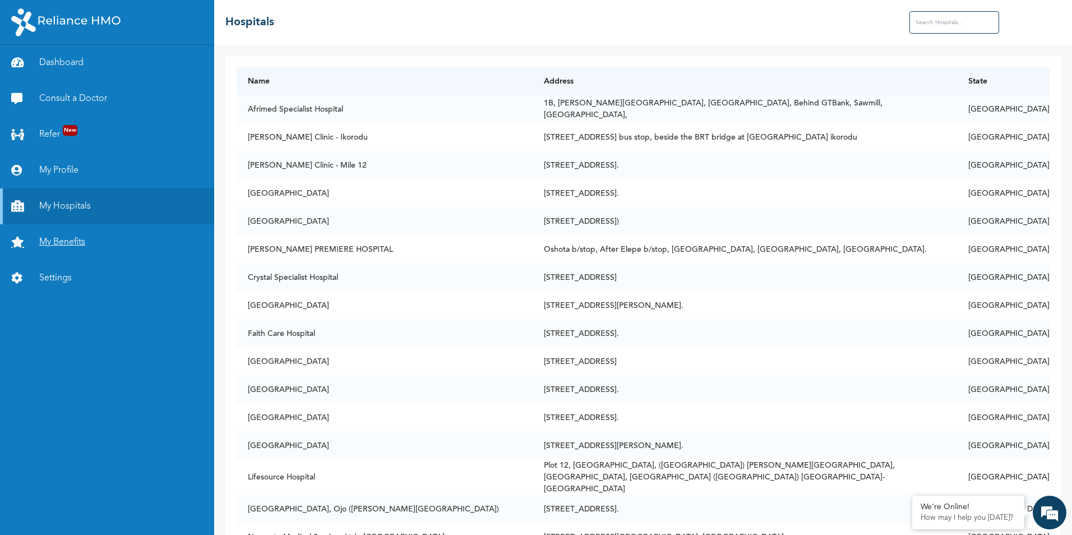
click at [66, 244] on link "My Benefits" at bounding box center [107, 242] width 214 height 36
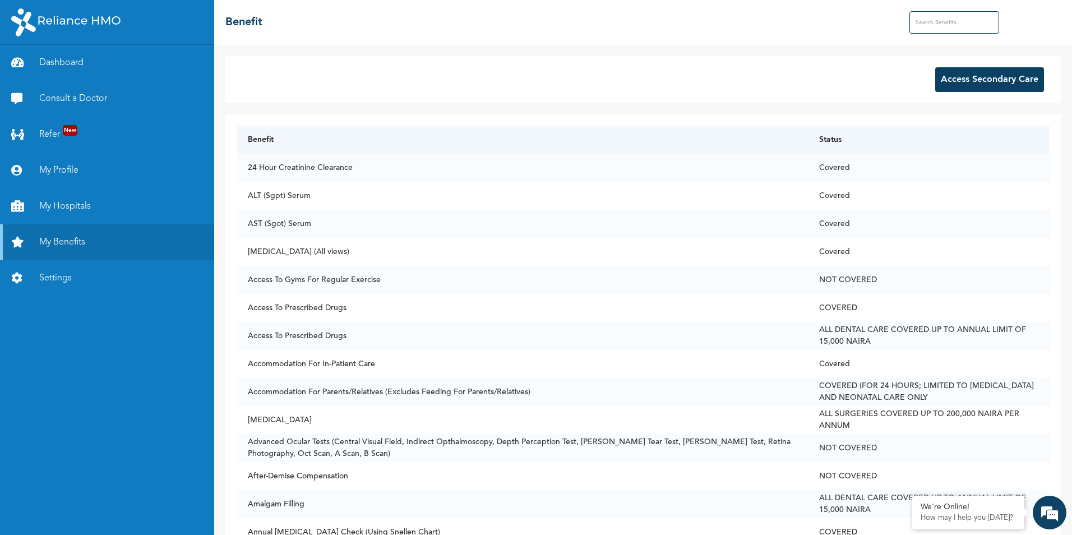
click at [965, 90] on button "Access Secondary Care" at bounding box center [989, 79] width 109 height 25
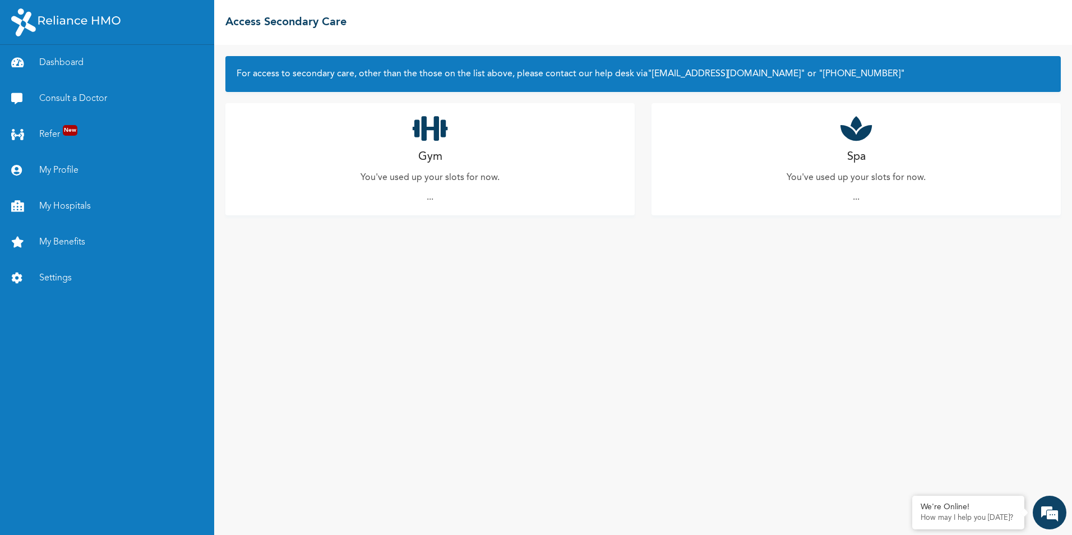
click at [439, 173] on p "You've used up your slots for now." at bounding box center [429, 177] width 139 height 13
click at [42, 274] on link "Settings" at bounding box center [107, 278] width 214 height 36
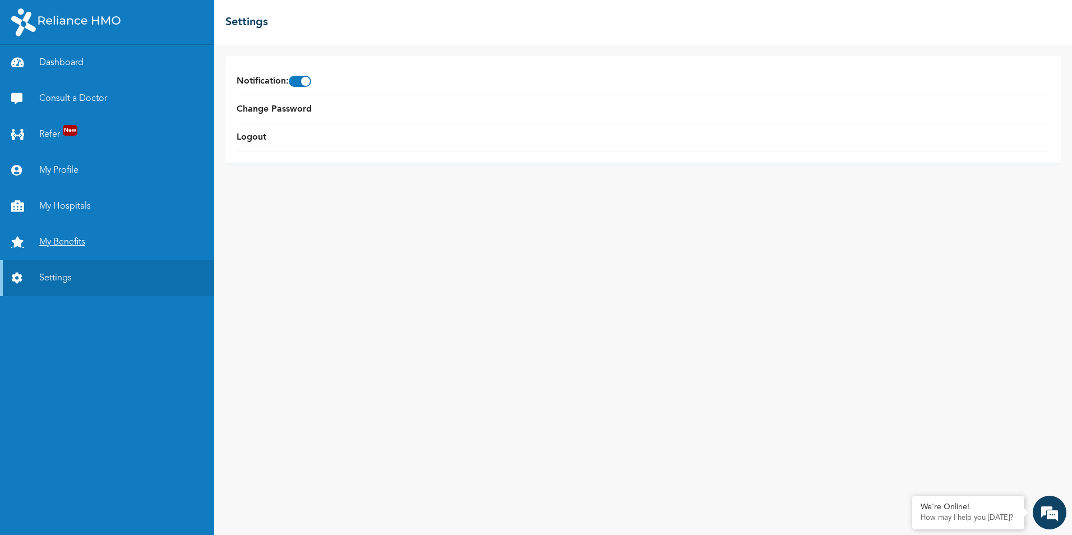
click at [63, 242] on link "My Benefits" at bounding box center [107, 242] width 214 height 36
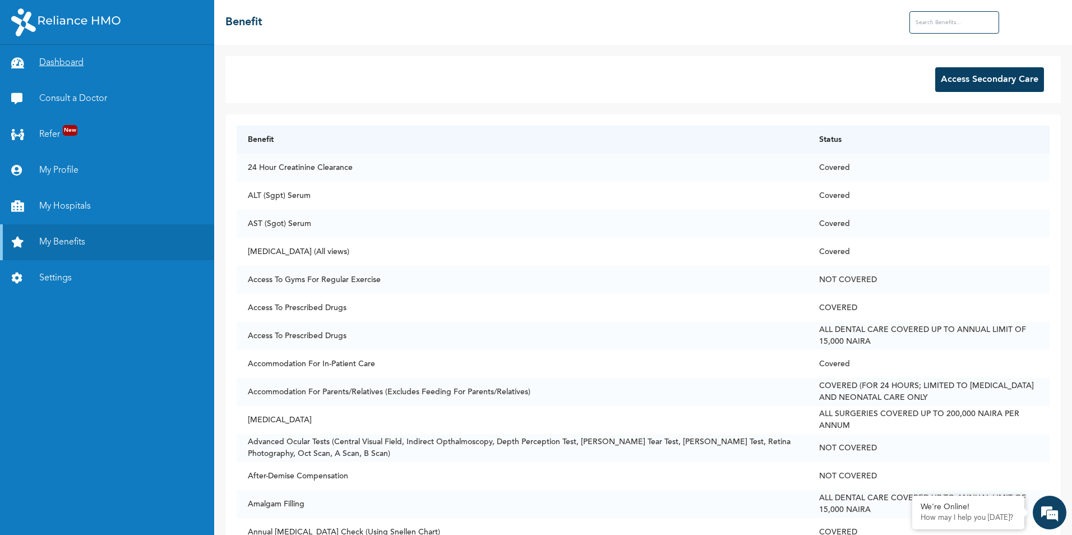
click at [54, 68] on link "Dashboard" at bounding box center [107, 63] width 214 height 36
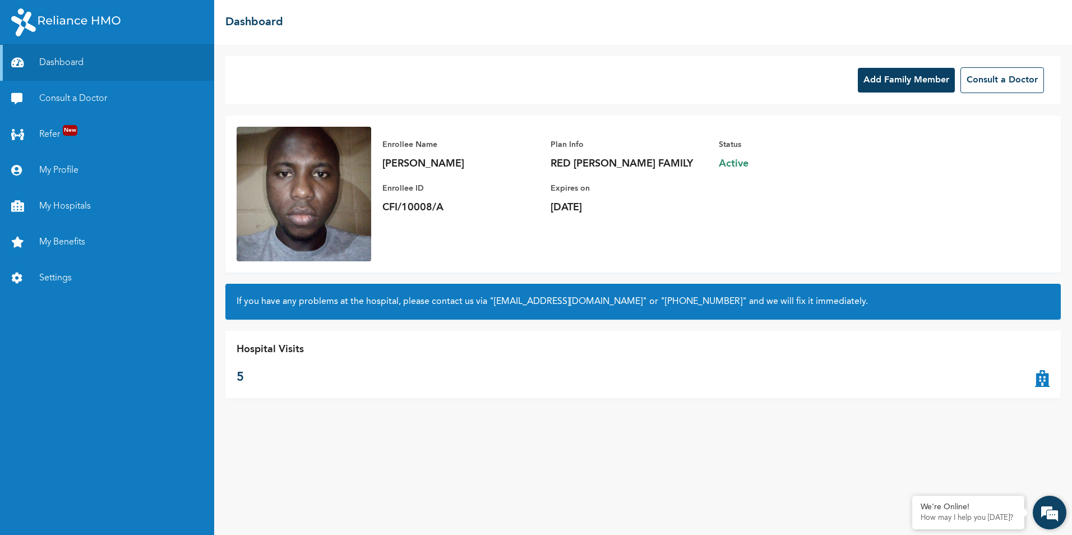
drag, startPoint x: 1043, startPoint y: 520, endPoint x: 192, endPoint y: 241, distance: 894.8
click at [1043, 520] on em at bounding box center [1049, 512] width 30 height 30
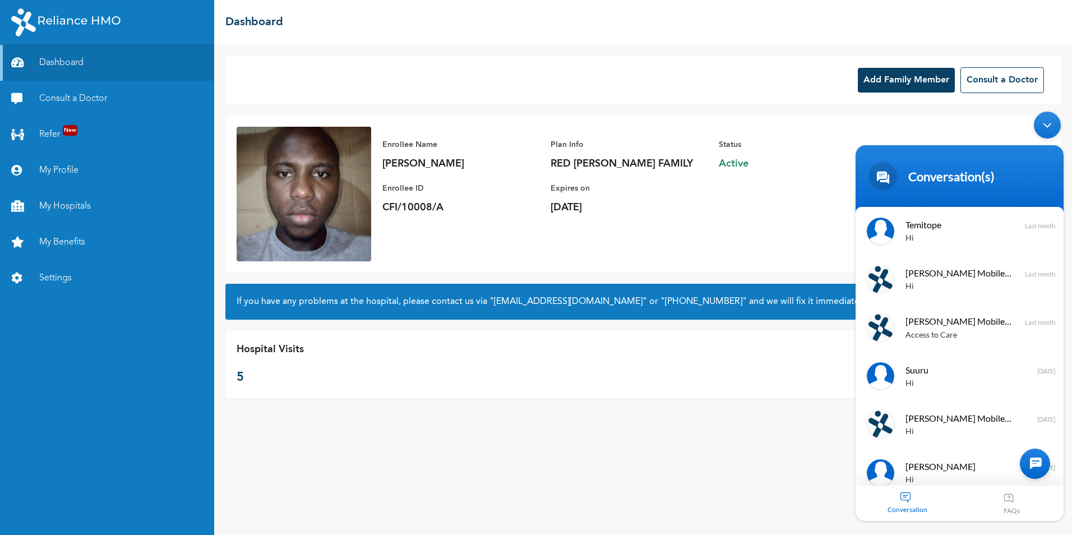
click at [1041, 467] on div at bounding box center [1035, 463] width 30 height 30
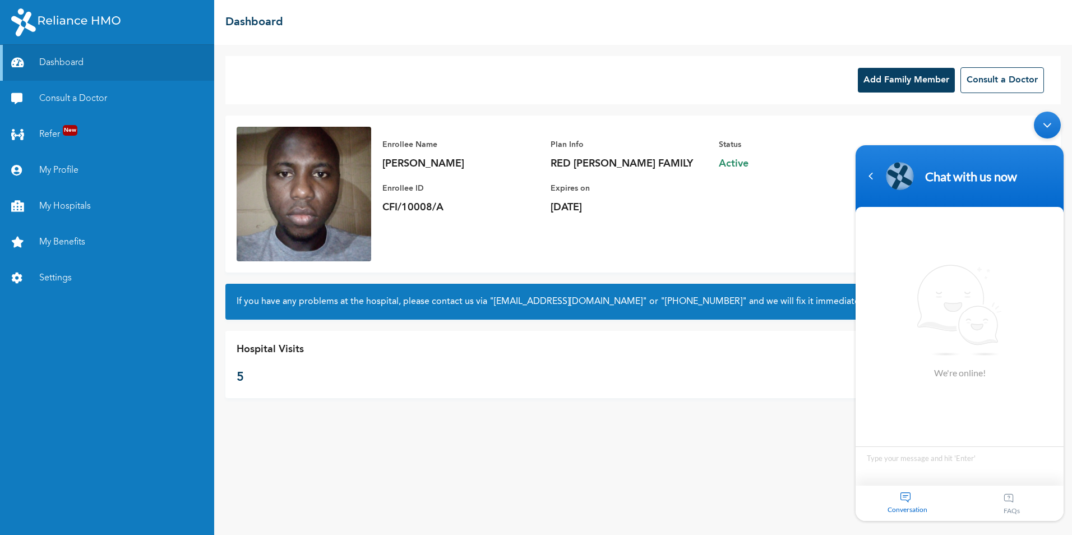
click at [956, 467] on textarea "Type your message and hit 'Enter'" at bounding box center [959, 465] width 208 height 39
type textarea "hi"
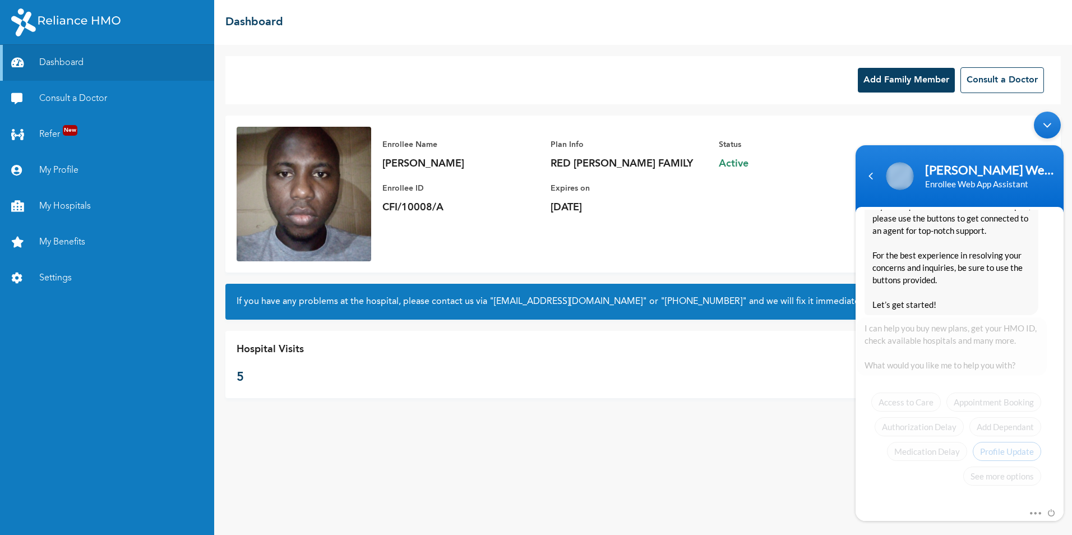
scroll to position [205, 0]
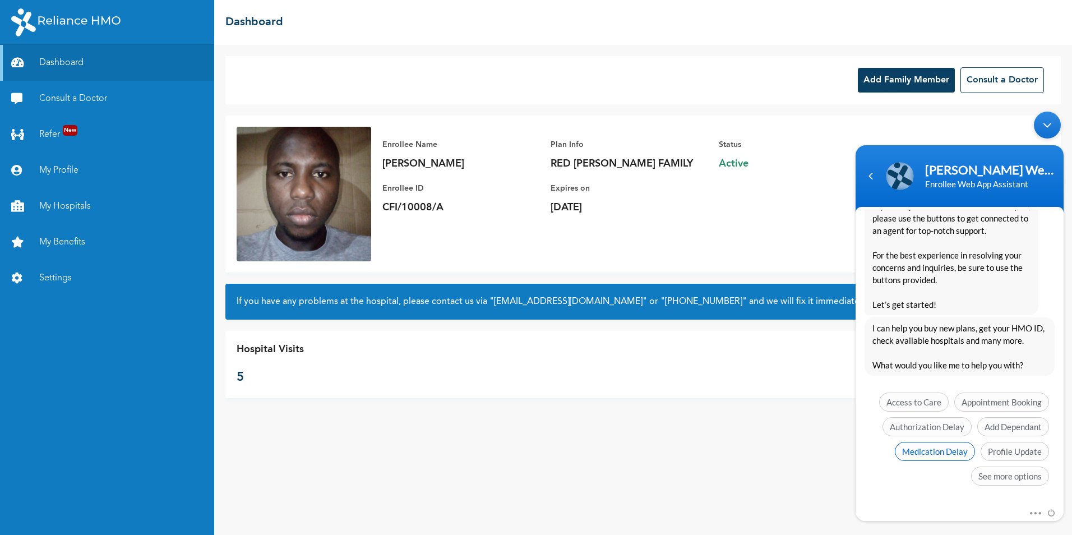
click at [918, 450] on span "Medication Delay" at bounding box center [935, 451] width 80 height 19
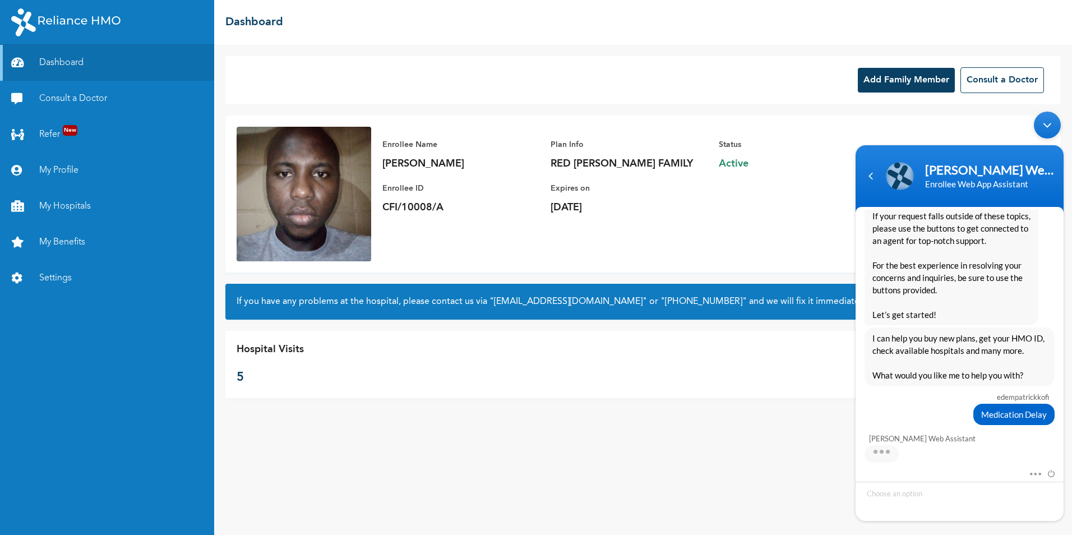
scroll to position [214, 0]
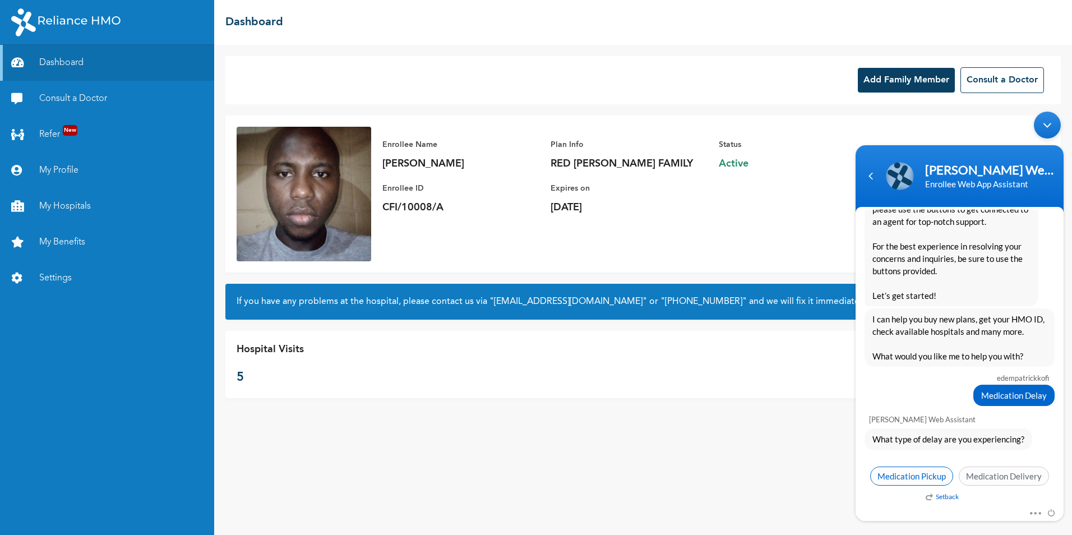
click at [929, 478] on span "Medication Pickup" at bounding box center [911, 475] width 83 height 19
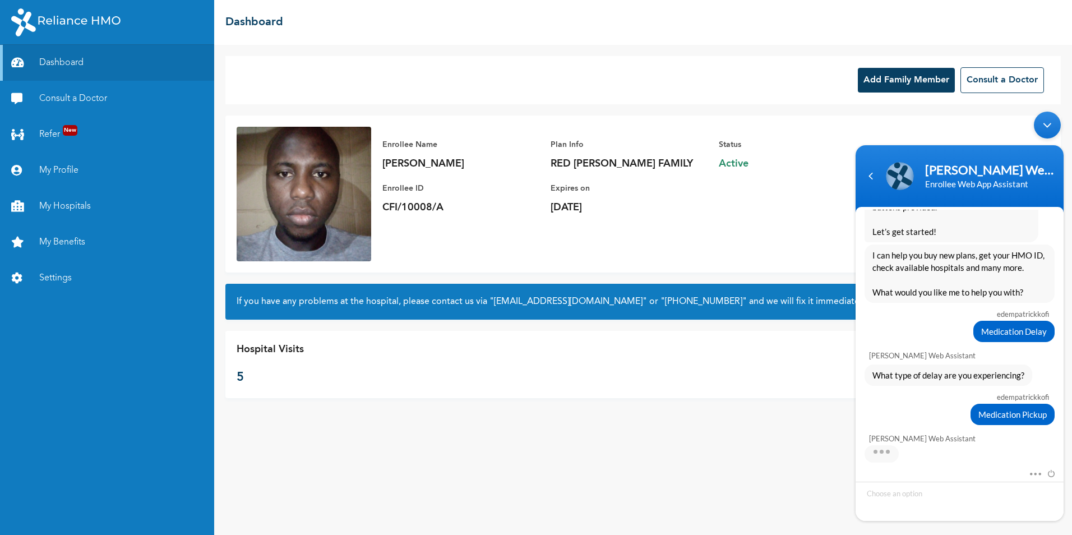
scroll to position [297, 0]
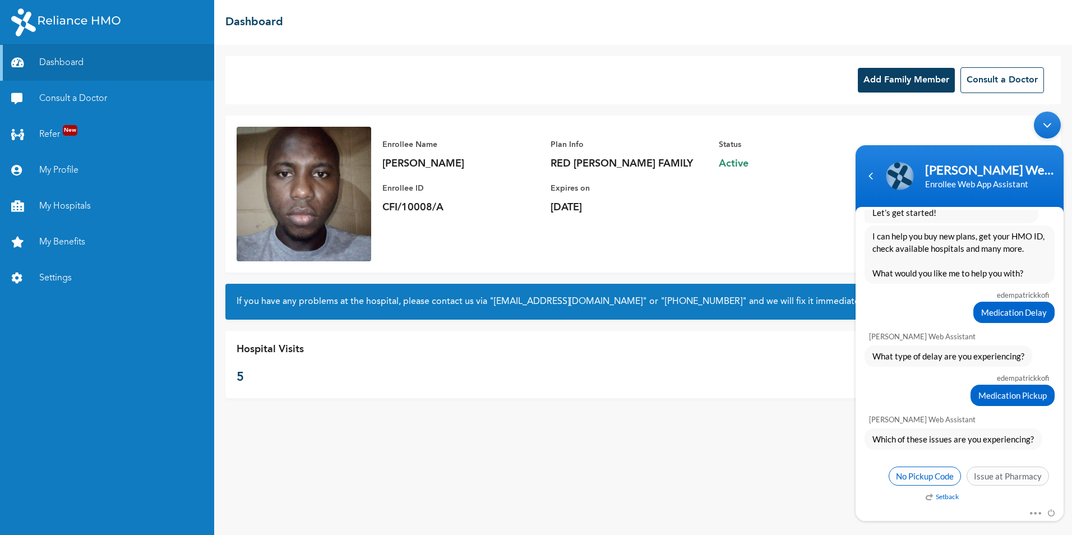
click at [918, 476] on span "No Pickup Code" at bounding box center [924, 475] width 72 height 19
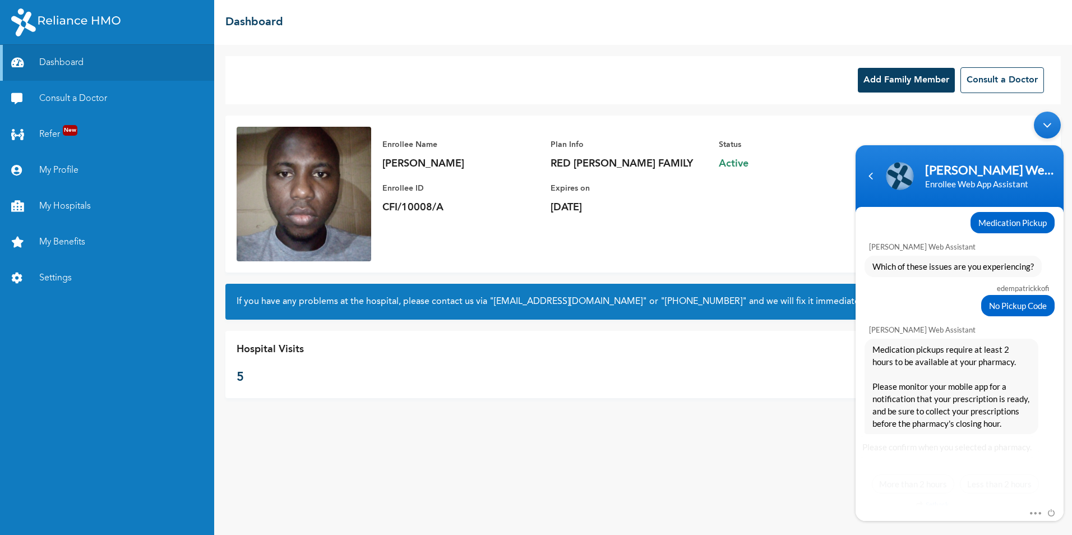
scroll to position [477, 0]
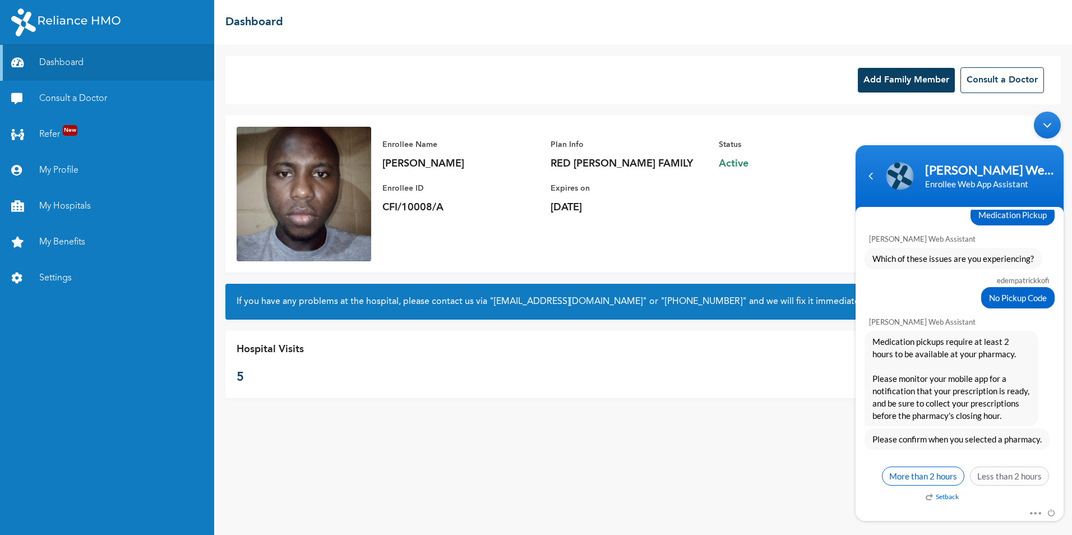
click at [929, 477] on span "More than 2 hours" at bounding box center [923, 475] width 82 height 19
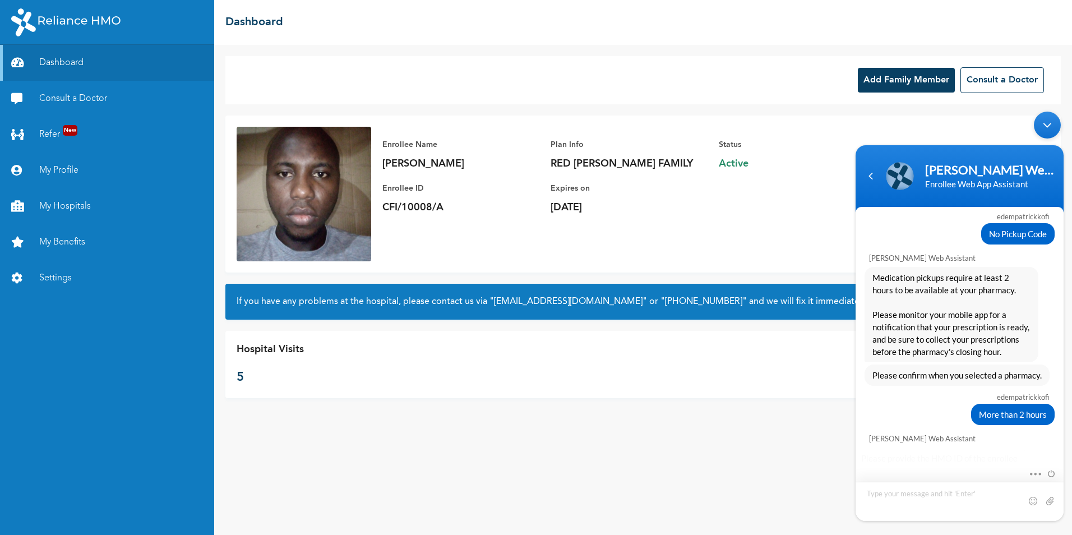
scroll to position [607, 0]
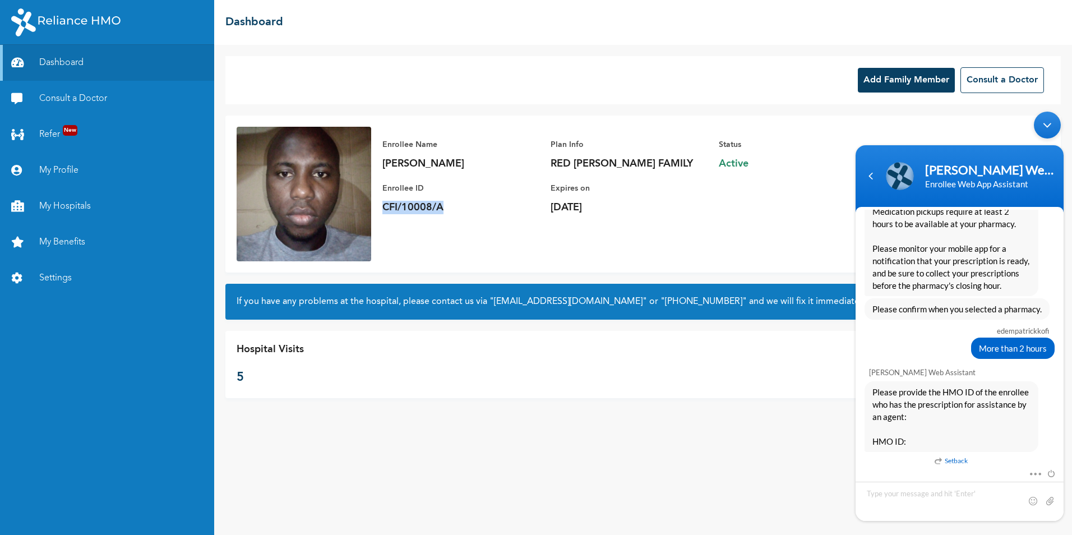
drag, startPoint x: 383, startPoint y: 210, endPoint x: 442, endPoint y: 212, distance: 58.3
click at [442, 212] on p "CFI/10008/A" at bounding box center [460, 207] width 157 height 13
copy p "CFI/10008/A"
click at [923, 496] on textarea "Type your message and hit 'Enter'" at bounding box center [959, 500] width 208 height 39
type textarea "CFI/10008/A"
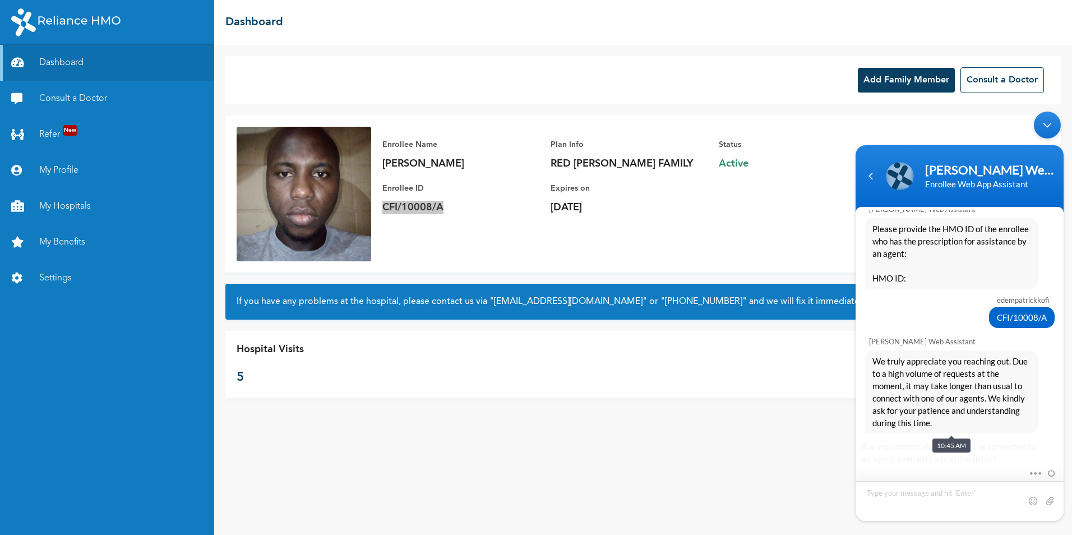
scroll to position [854, 0]
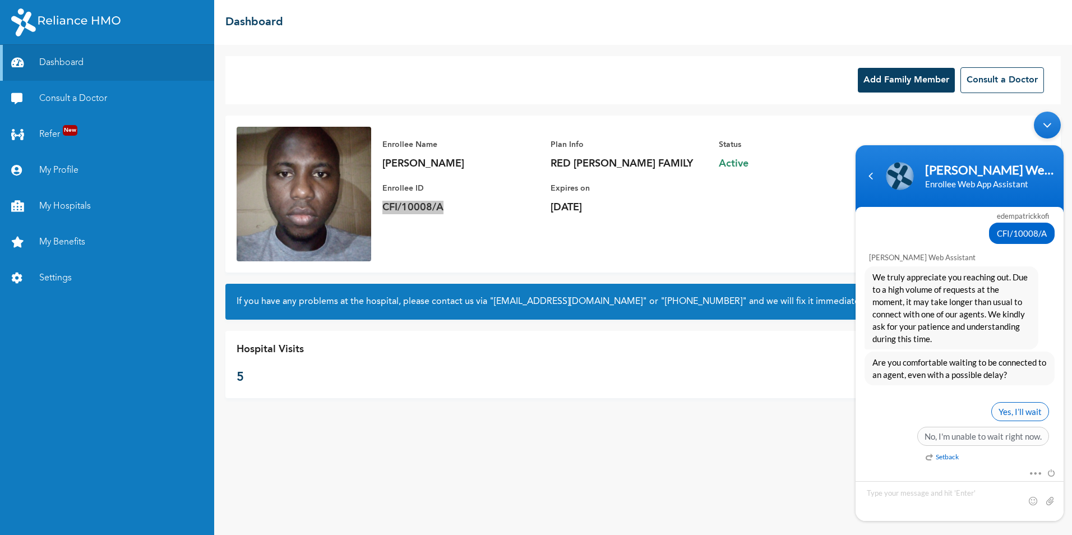
click at [1026, 409] on span "Yes, I’ll wait" at bounding box center [1020, 411] width 58 height 19
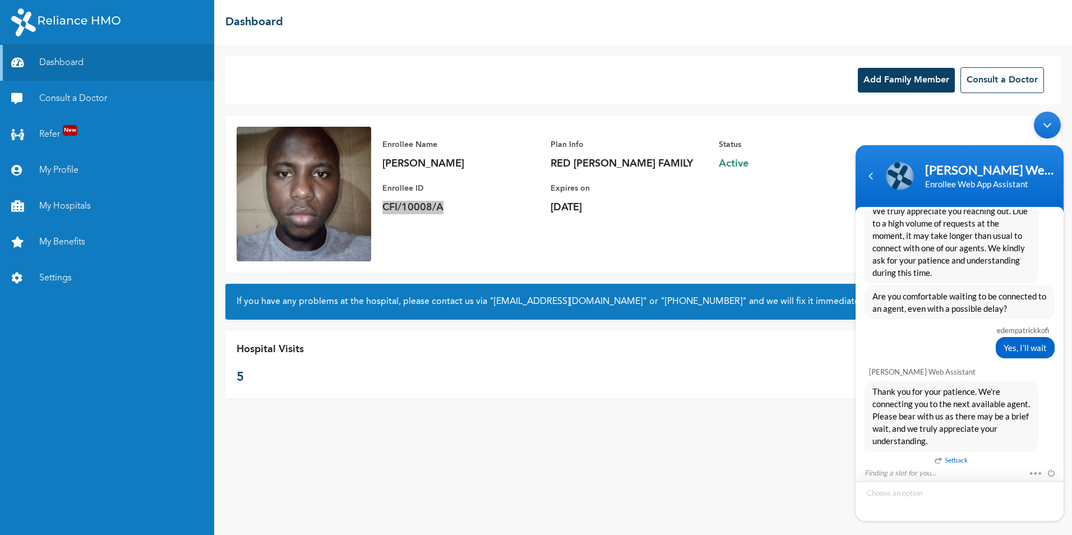
scroll to position [956, 0]
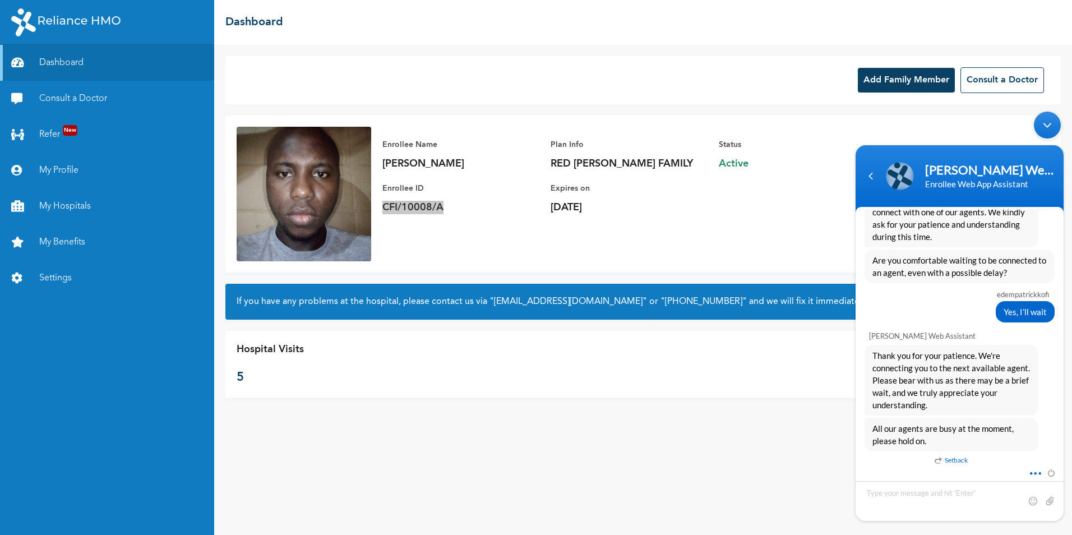
click at [1032, 474] on span at bounding box center [1032, 471] width 8 height 10
click at [978, 498] on textarea "Type your message and hit 'Enter'" at bounding box center [959, 501] width 208 height 40
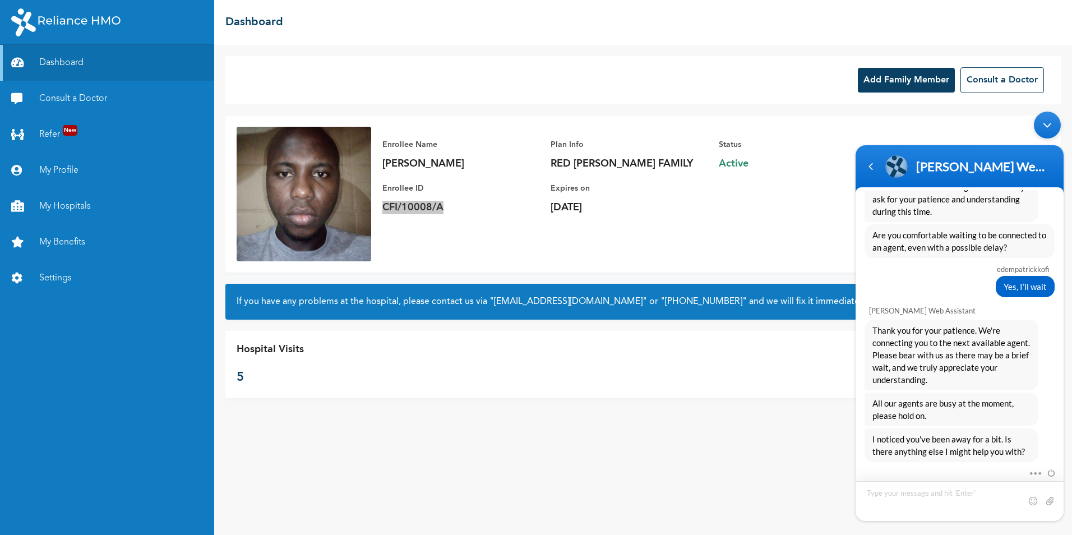
scroll to position [962, 0]
click at [938, 493] on textarea "Type your message and hit 'Enter'" at bounding box center [959, 501] width 208 height 40
type textarea "am still here"
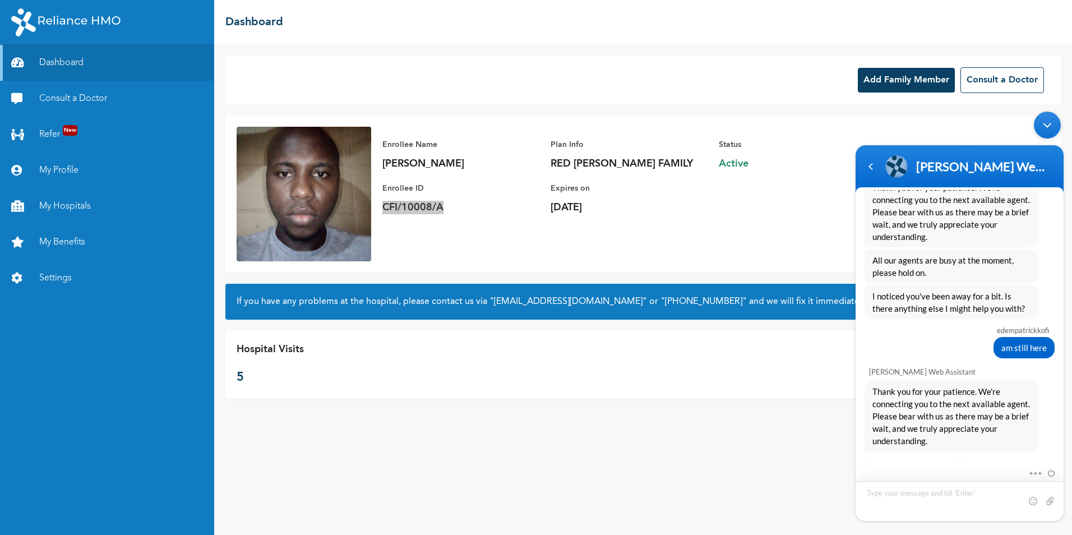
scroll to position [1141, 0]
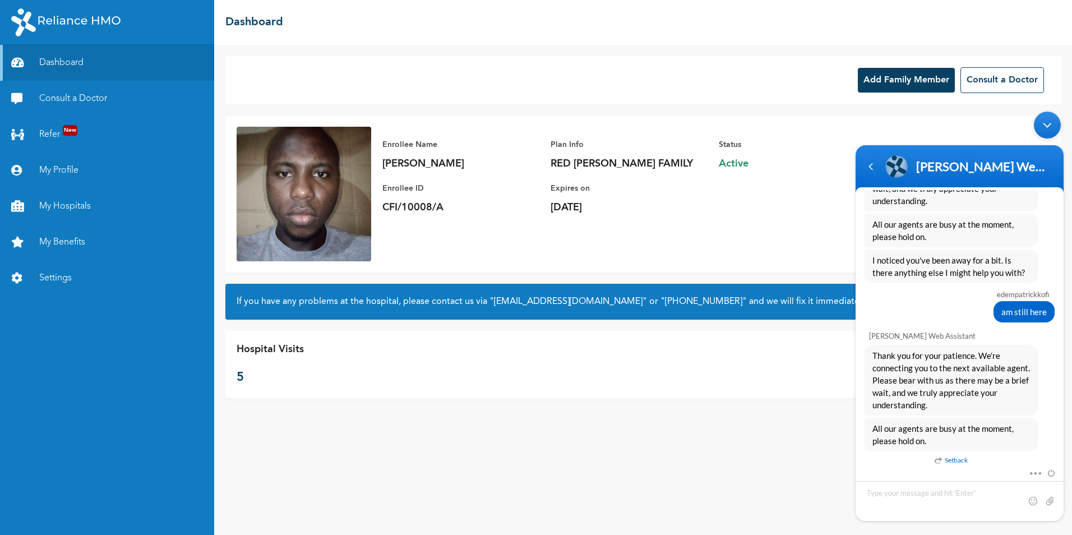
click at [356, 362] on div "Hospital Visits 5" at bounding box center [642, 364] width 835 height 67
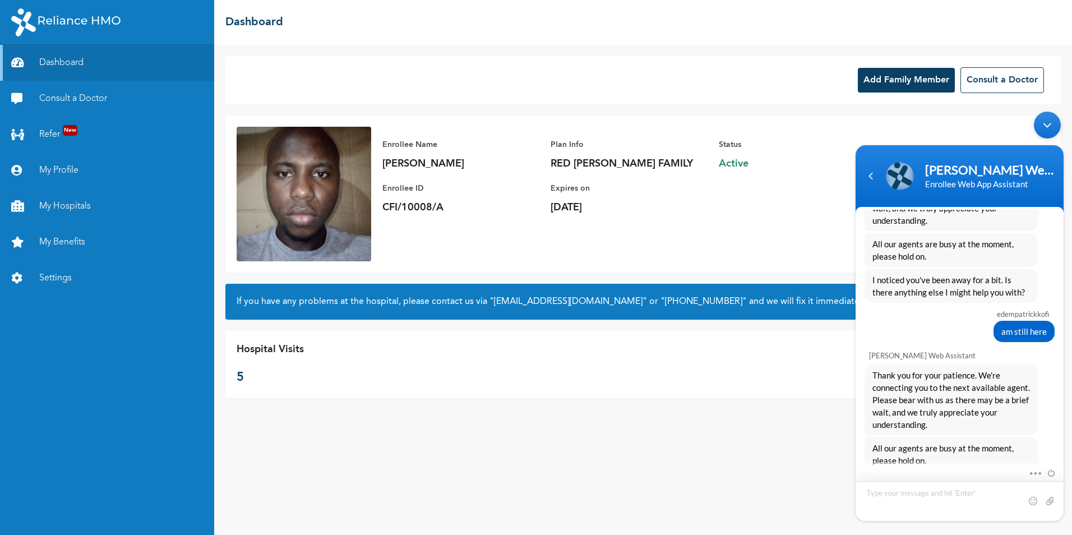
scroll to position [1186, 0]
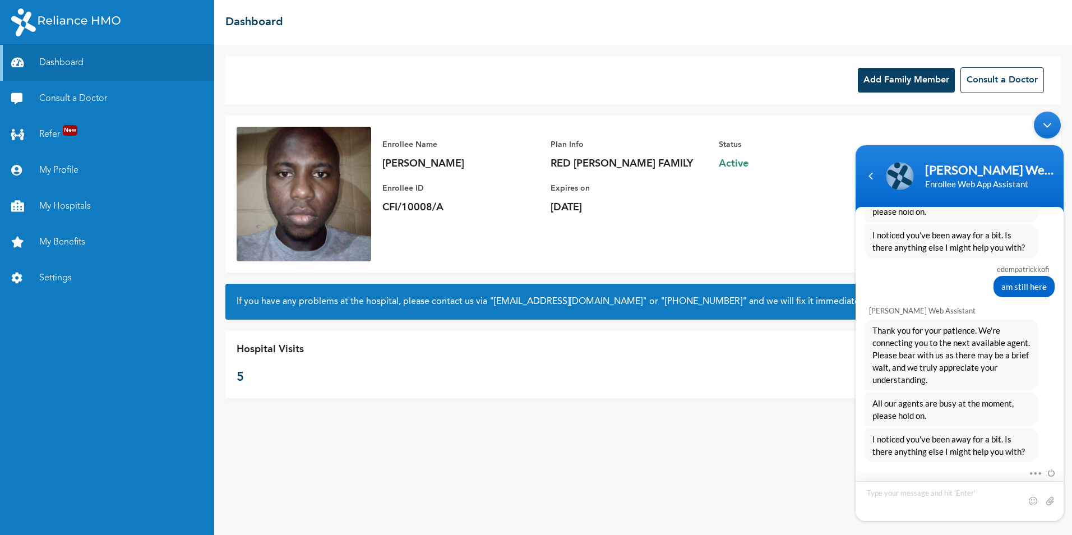
click at [943, 497] on textarea "Type your message and hit 'Enter'" at bounding box center [959, 501] width 208 height 40
click at [1050, 470] on span at bounding box center [1048, 471] width 12 height 10
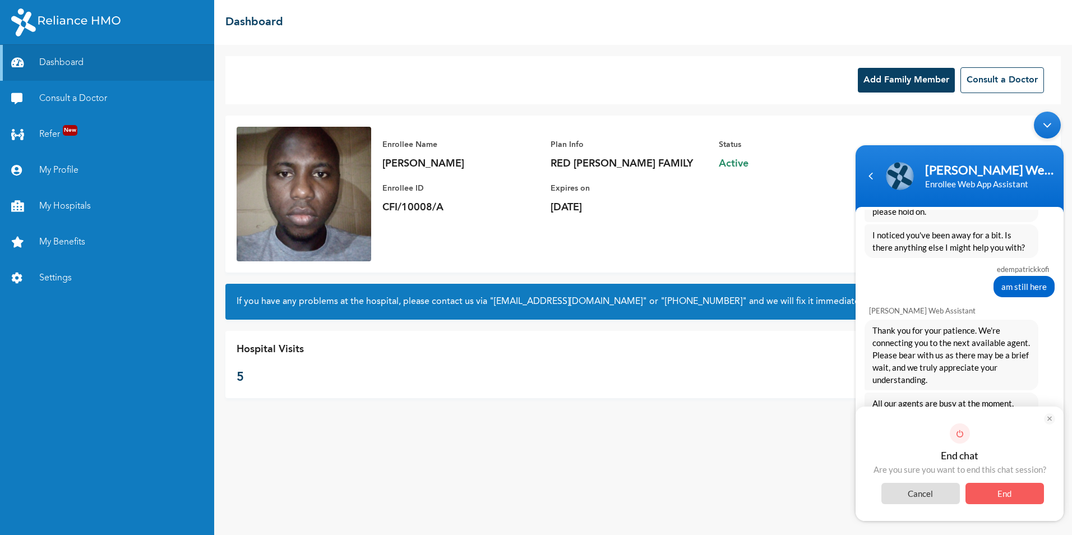
click at [997, 487] on span "End" at bounding box center [1004, 493] width 78 height 21
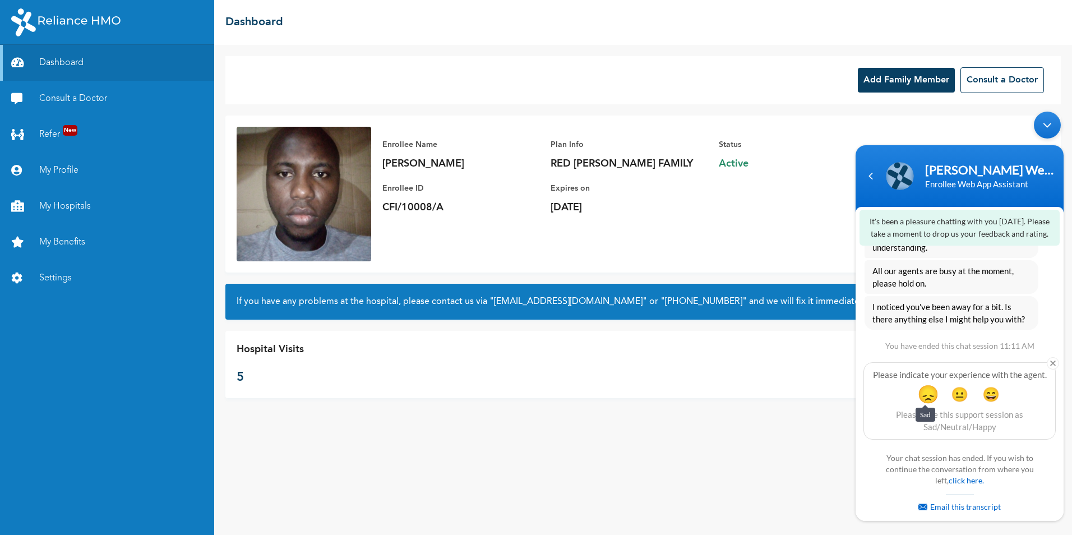
click at [924, 399] on span "😞" at bounding box center [928, 394] width 22 height 22
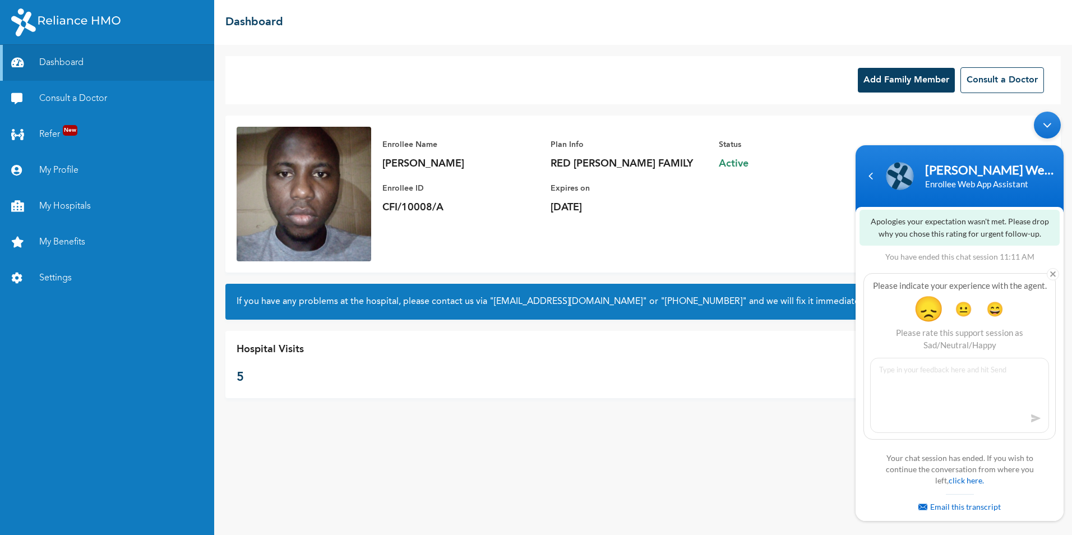
click at [924, 313] on span "😞" at bounding box center [928, 308] width 31 height 31
click at [960, 481] on link "click here." at bounding box center [965, 480] width 35 height 10
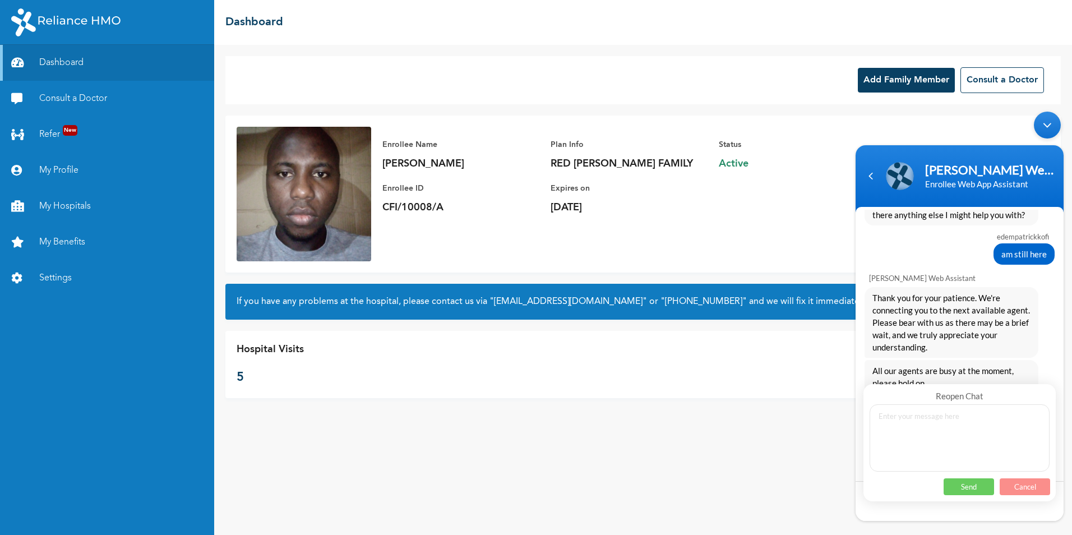
click at [1029, 490] on p "Cancel" at bounding box center [1024, 486] width 50 height 17
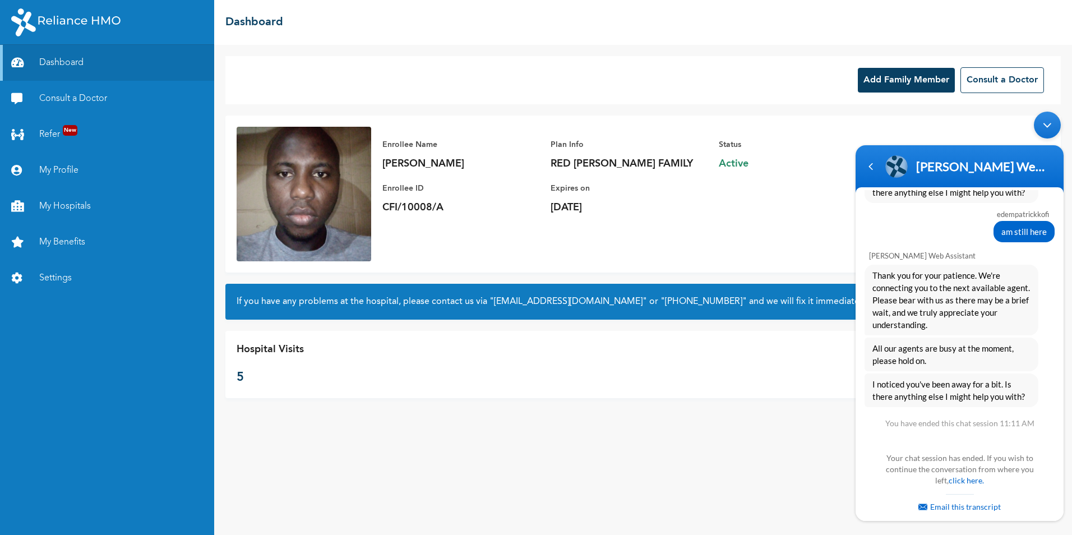
scroll to position [1221, 0]
click at [873, 169] on div "Navigation go back" at bounding box center [870, 166] width 17 height 17
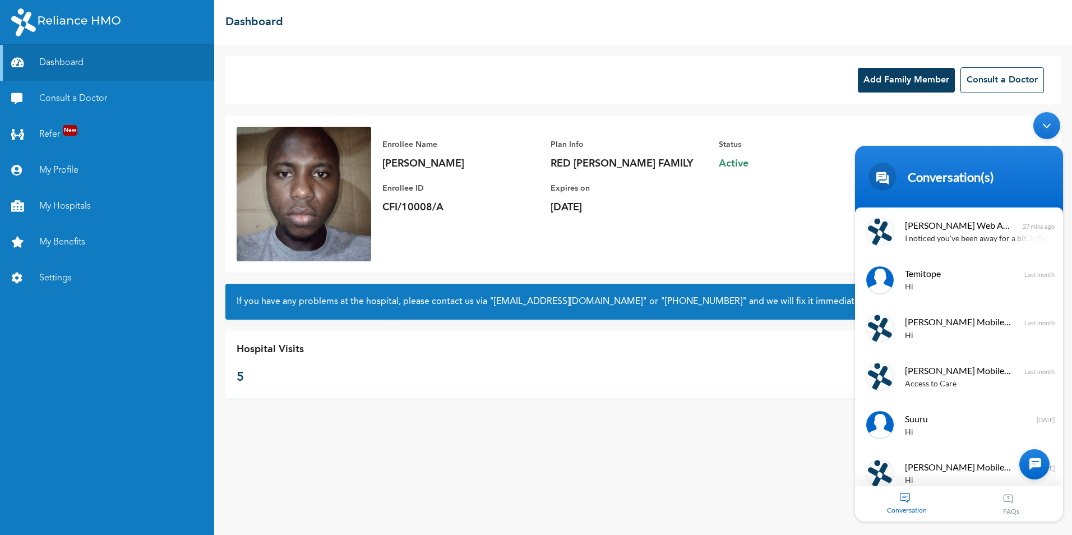
click at [784, 403] on div "Add Family Member Consult a Doctor Enrollee Name [PERSON_NAME] Enrollee ID CFI/…" at bounding box center [643, 290] width 858 height 490
click at [783, 450] on div "Add Family Member Consult a Doctor Enrollee Name [PERSON_NAME] Enrollee ID CFI/…" at bounding box center [643, 290] width 858 height 490
click at [1044, 132] on div "Minimize live chat window" at bounding box center [1046, 125] width 27 height 27
